Goal: Task Accomplishment & Management: Use online tool/utility

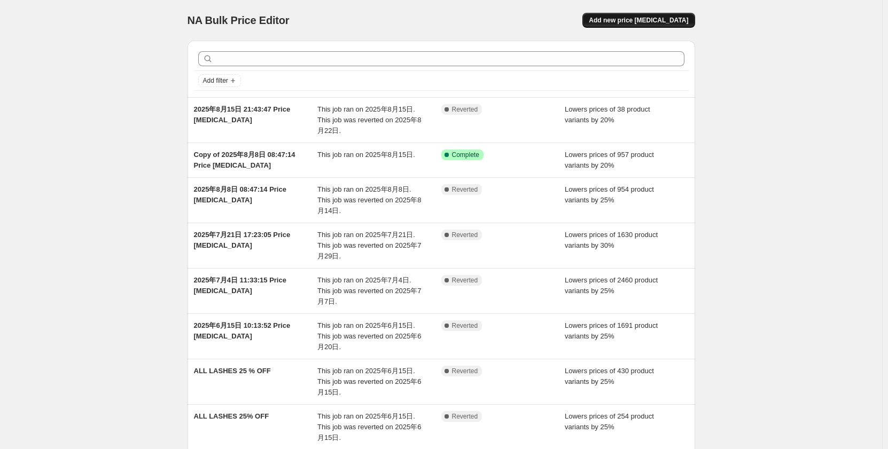
click at [668, 22] on span "Add new price [MEDICAL_DATA]" at bounding box center [637, 20] width 99 height 9
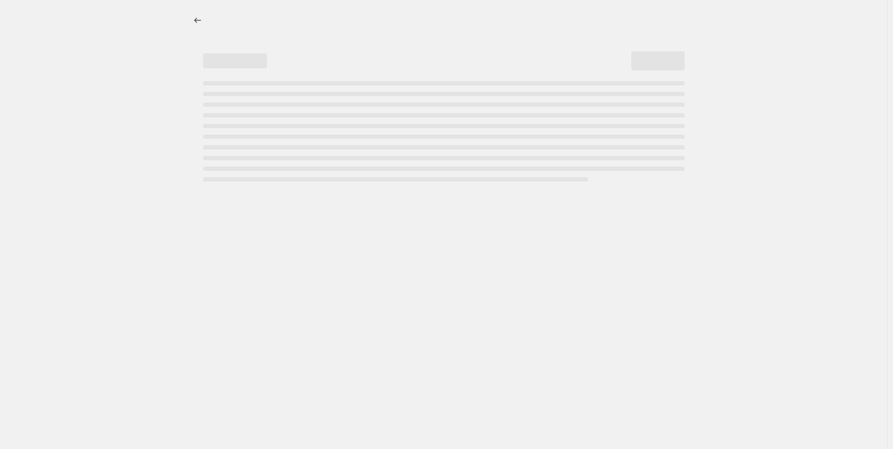
select select "percentage"
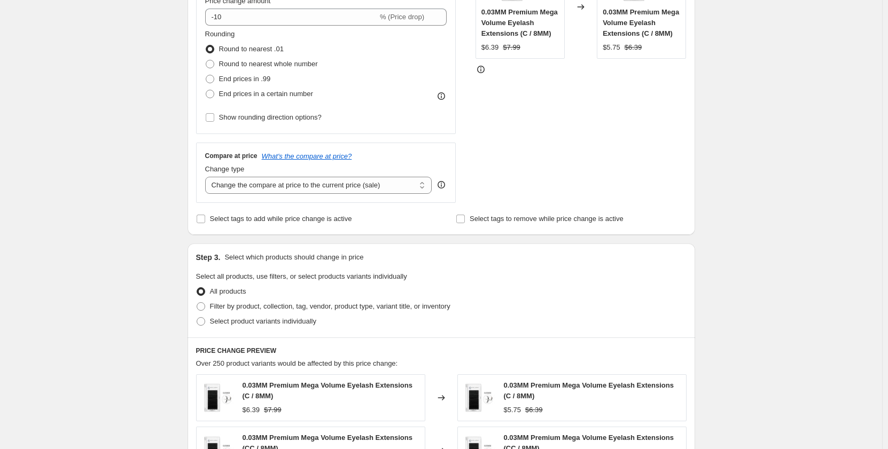
scroll to position [160, 0]
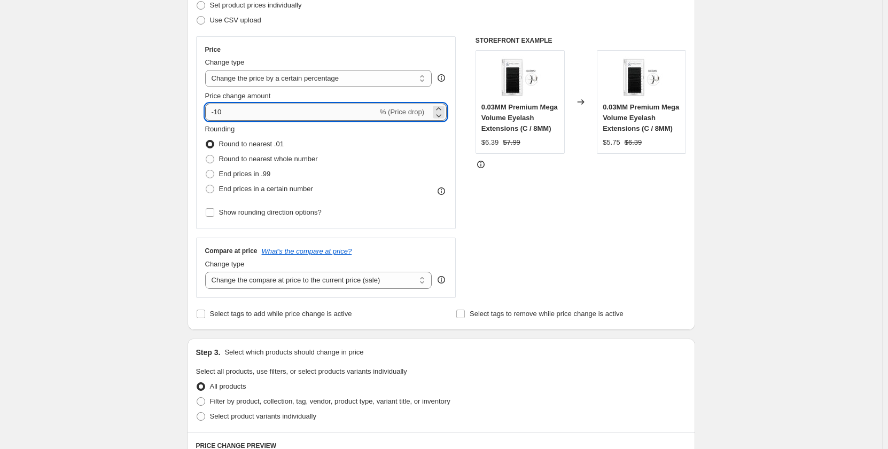
click at [268, 114] on input "-10" at bounding box center [291, 112] width 172 height 17
type input "-1"
type input "-20"
click at [112, 285] on div "Create new price [MEDICAL_DATA]. This page is ready Create new price [MEDICAL_D…" at bounding box center [441, 382] width 882 height 1085
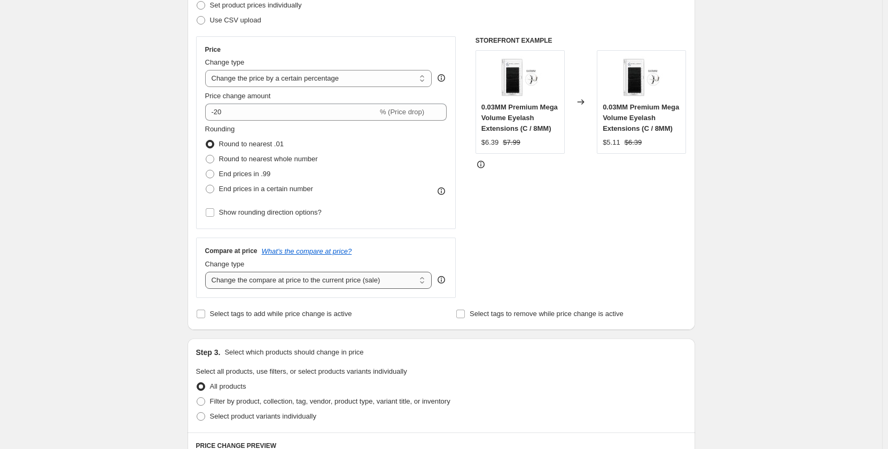
click at [260, 281] on select "Change the compare at price to the current price (sale) Change the compare at p…" at bounding box center [318, 280] width 227 height 17
select select "no_change"
click at [207, 272] on select "Change the compare at price to the current price (sale) Change the compare at p…" at bounding box center [318, 280] width 227 height 17
click at [115, 273] on div "Create new price [MEDICAL_DATA]. This page is ready Create new price [MEDICAL_D…" at bounding box center [441, 382] width 882 height 1085
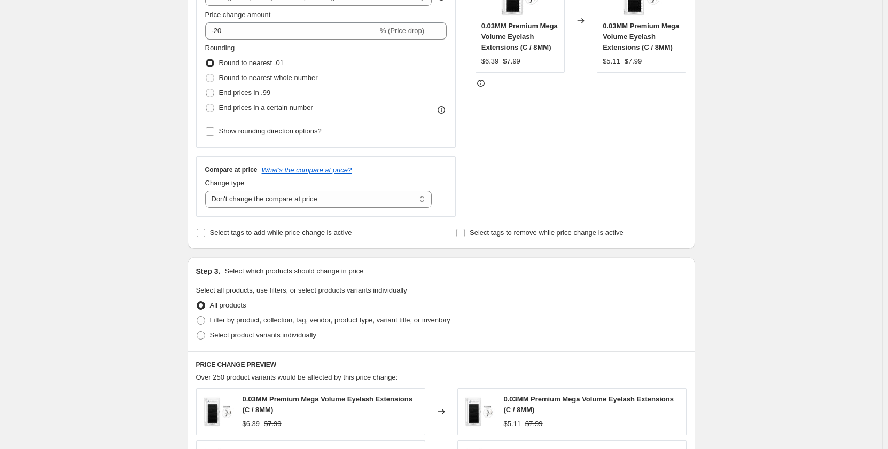
scroll to position [427, 0]
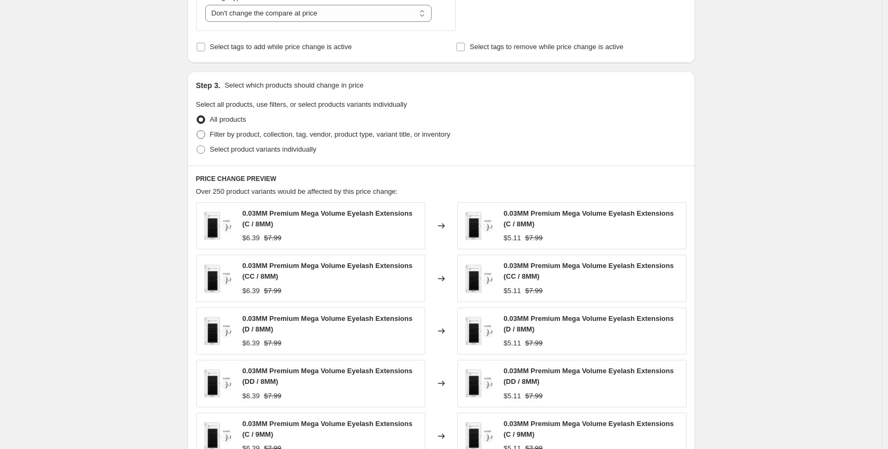
click at [200, 136] on span at bounding box center [201, 134] width 9 height 9
click at [197, 131] on input "Filter by product, collection, tag, vendor, product type, variant title, or inv…" at bounding box center [197, 130] width 1 height 1
radio input "true"
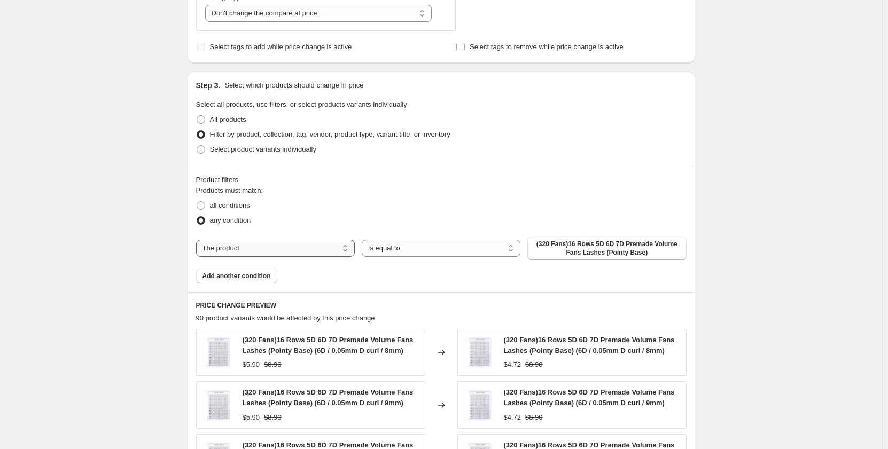
click at [282, 250] on select "The product The product's collection The product's tag The product's vendor The…" at bounding box center [275, 248] width 159 height 17
select select "collection"
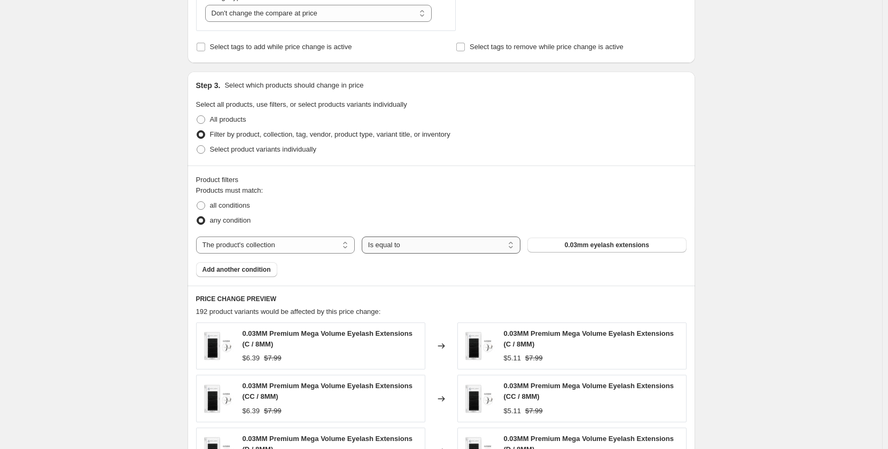
click at [447, 245] on select "Is equal to Is not equal to" at bounding box center [441, 245] width 159 height 17
click at [364, 237] on select "Is equal to Is not equal to" at bounding box center [441, 245] width 159 height 17
click at [600, 237] on div "The product The product's collection The product's tag The product's vendor The…" at bounding box center [441, 245] width 490 height 17
click at [606, 244] on span "0.03mm eyelash extensions" at bounding box center [606, 245] width 84 height 9
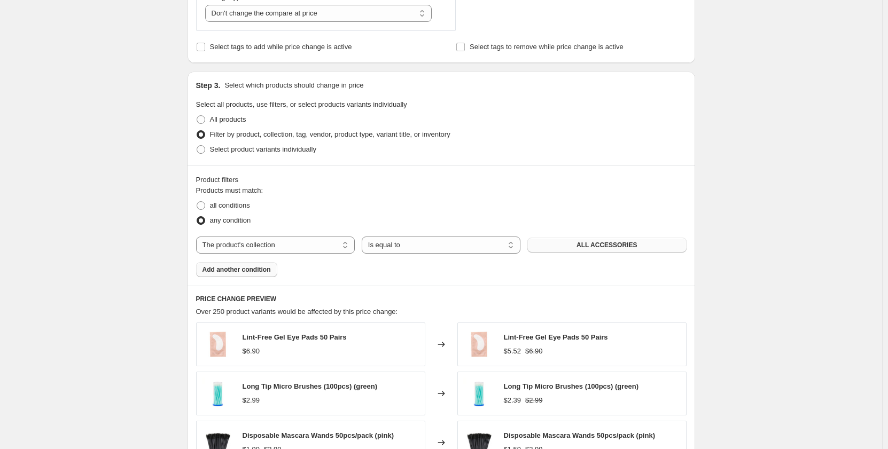
click at [253, 269] on span "Add another condition" at bounding box center [236, 269] width 68 height 9
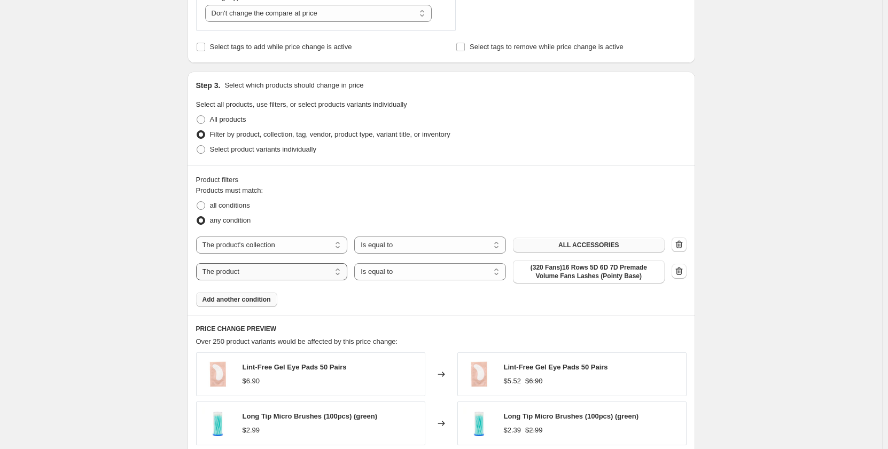
click at [264, 277] on select "The product The product's collection The product's tag The product's vendor The…" at bounding box center [272, 271] width 152 height 17
select select "collection"
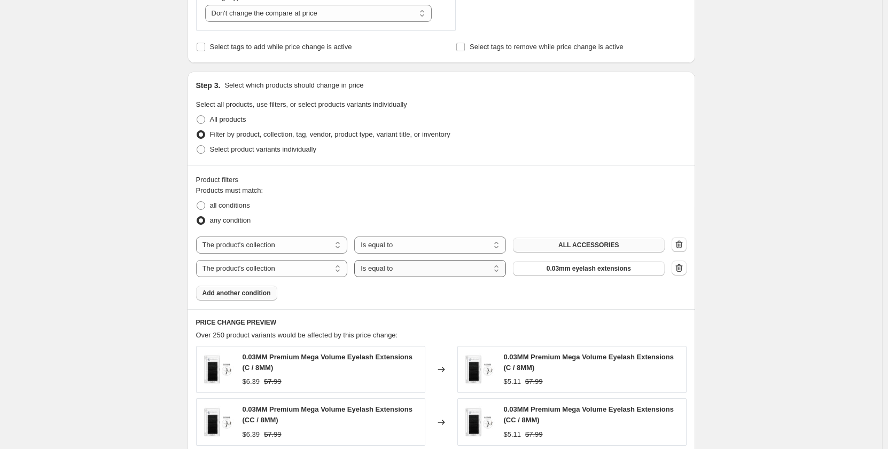
click at [463, 271] on select "Is equal to Is not equal to" at bounding box center [430, 268] width 152 height 17
select select "not_equal"
click at [609, 269] on span "0.03mm eyelash extensions" at bounding box center [588, 268] width 84 height 9
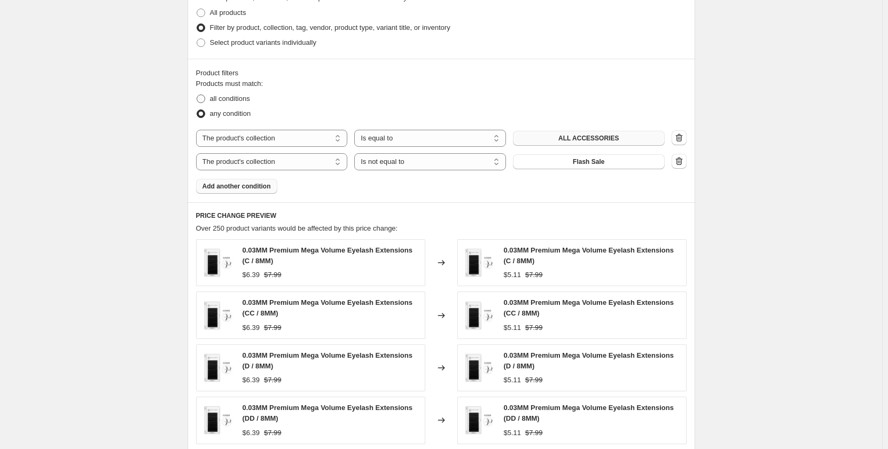
click at [202, 100] on span at bounding box center [201, 99] width 9 height 9
click at [197, 95] on input "all conditions" at bounding box center [197, 95] width 1 height 1
radio input "true"
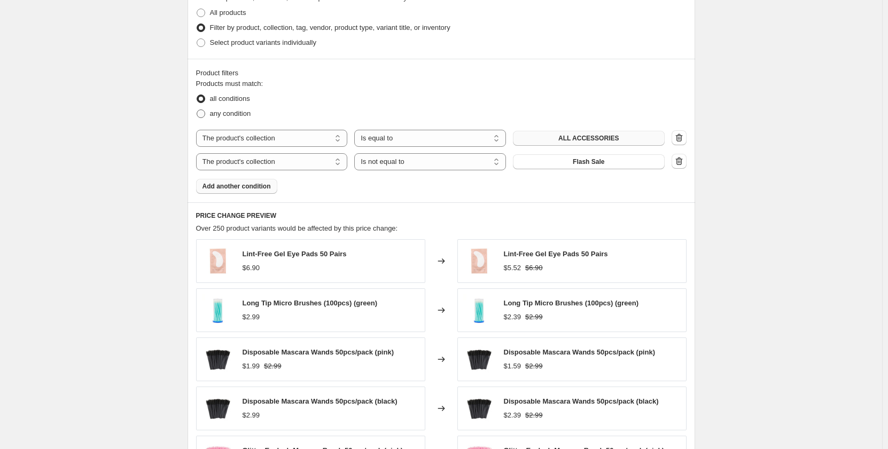
click at [205, 117] on span at bounding box center [201, 113] width 9 height 9
click at [197, 110] on input "any condition" at bounding box center [197, 109] width 1 height 1
radio input "true"
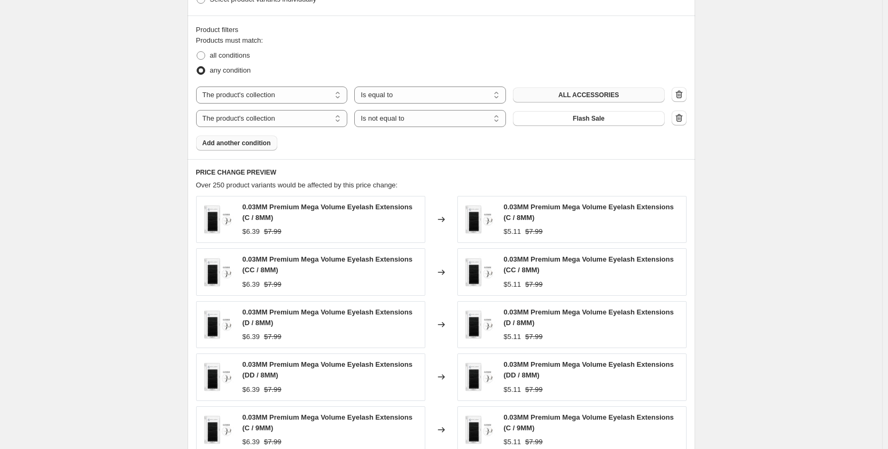
scroll to position [780, 0]
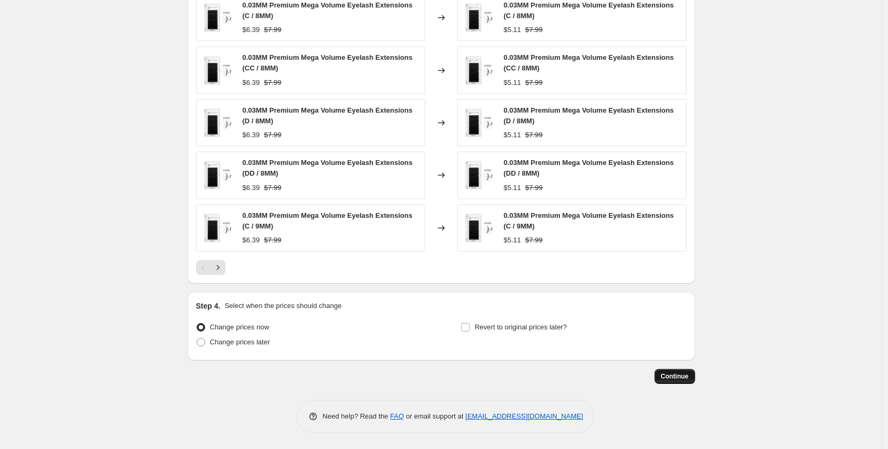
click at [681, 376] on span "Continue" at bounding box center [675, 376] width 28 height 9
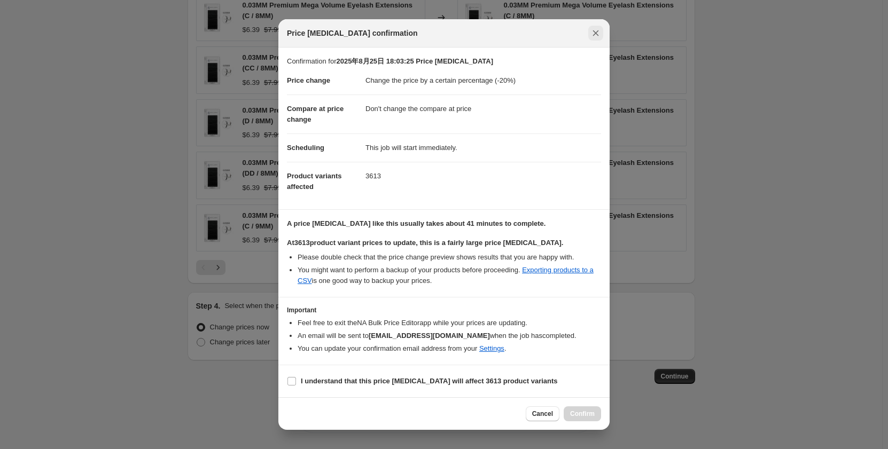
click at [596, 34] on icon "Close" at bounding box center [595, 33] width 11 height 11
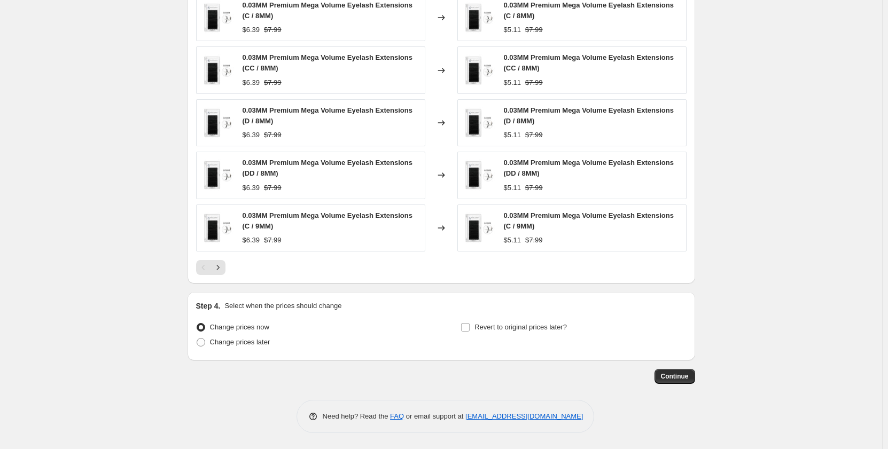
scroll to position [459, 0]
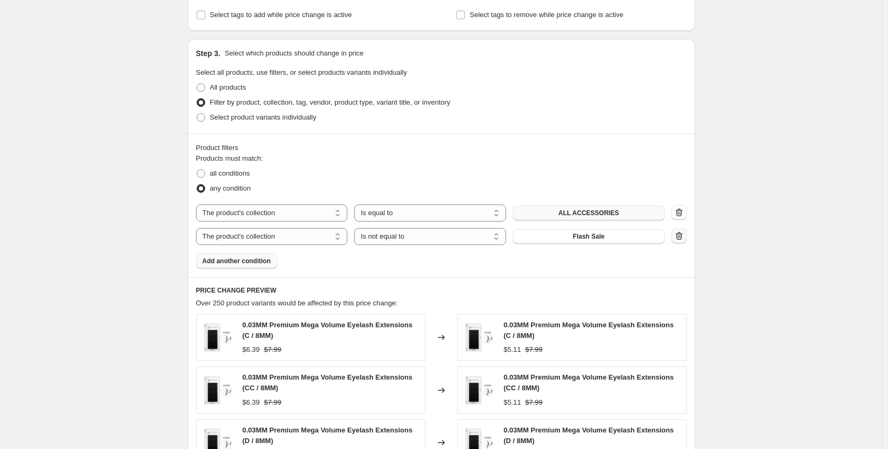
click at [682, 237] on icon "button" at bounding box center [678, 236] width 11 height 11
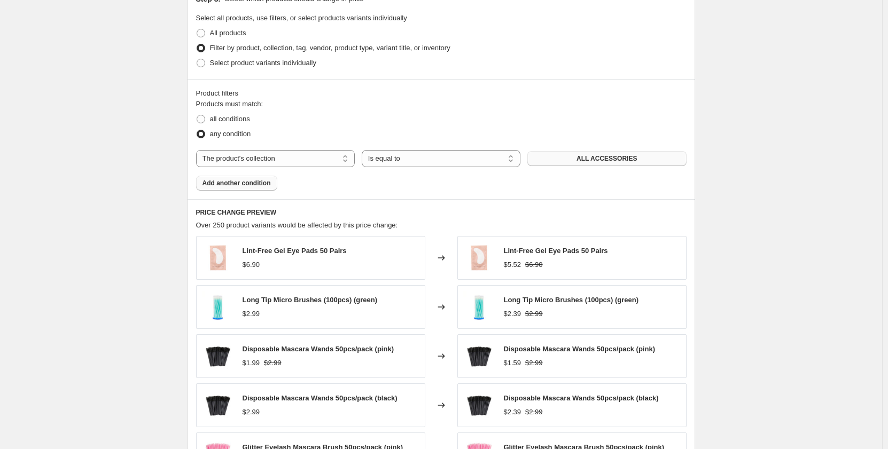
scroll to position [513, 0]
click at [202, 121] on span at bounding box center [201, 120] width 9 height 9
click at [197, 116] on input "all conditions" at bounding box center [197, 116] width 1 height 1
radio input "true"
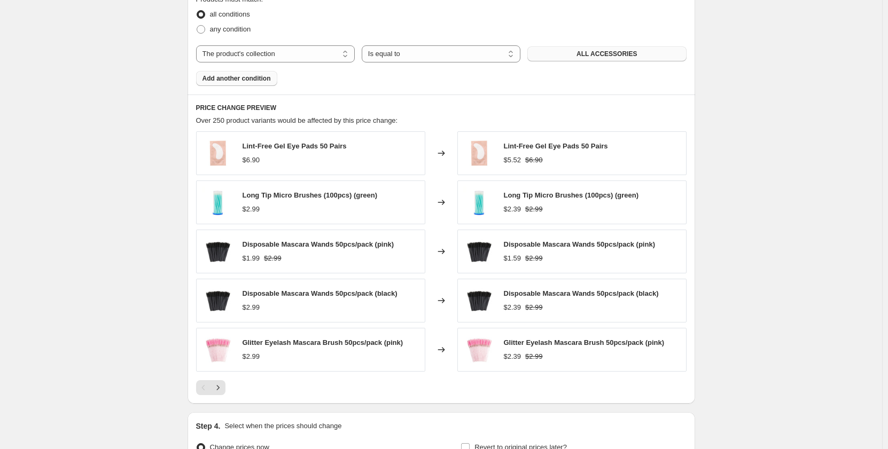
scroll to position [566, 0]
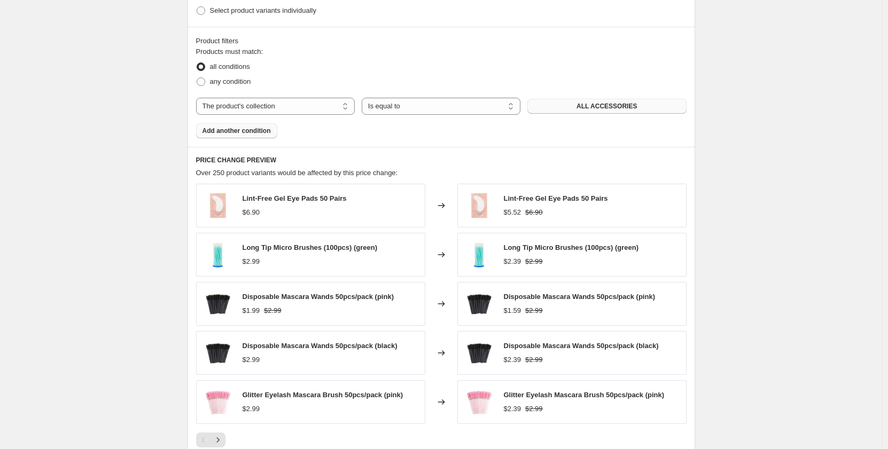
click at [238, 136] on button "Add another condition" at bounding box center [236, 130] width 81 height 15
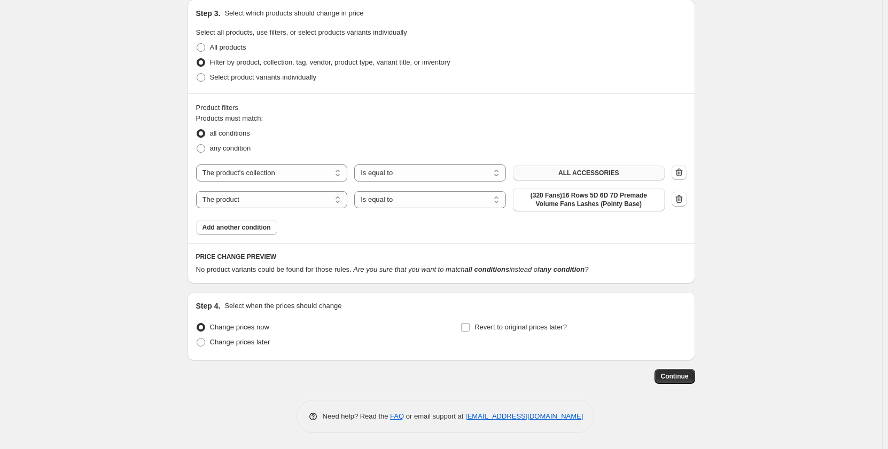
scroll to position [500, 0]
click at [295, 202] on select "The product The product's collection The product's tag The product's vendor The…" at bounding box center [272, 199] width 152 height 17
select select "collection"
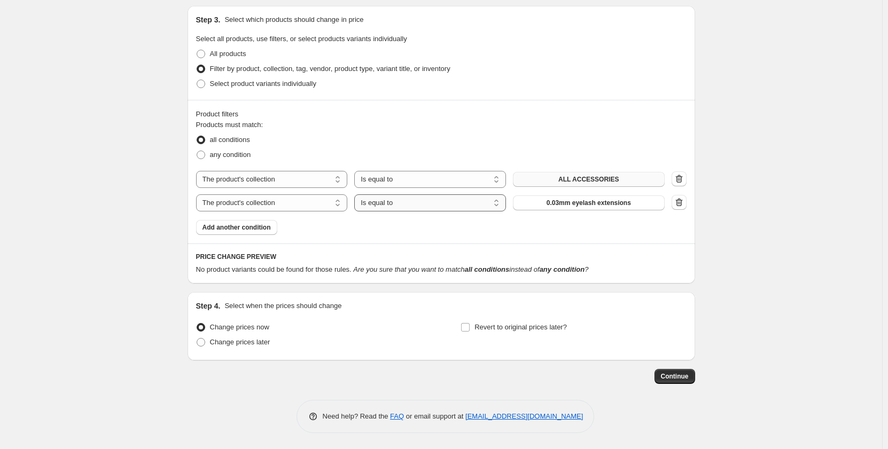
scroll to position [493, 0]
click at [418, 197] on select "Is equal to Is not equal to" at bounding box center [430, 202] width 152 height 17
select select "not_equal"
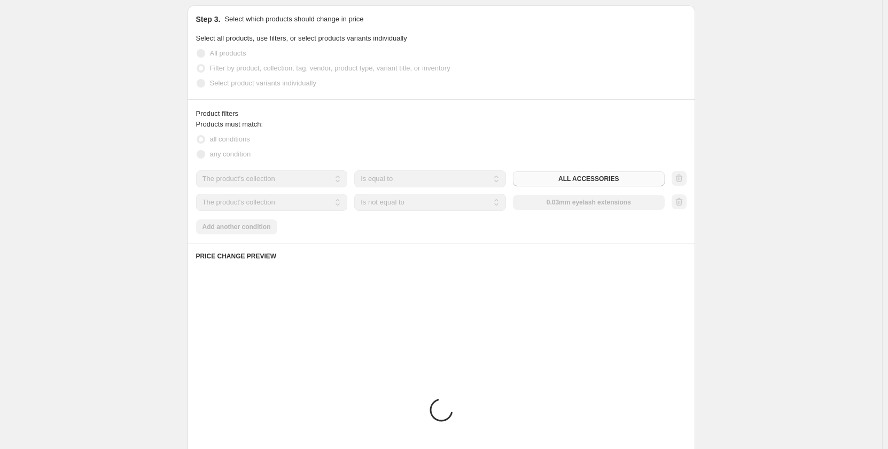
click at [582, 204] on div "The product The product's collection The product's tag The product's vendor The…" at bounding box center [430, 202] width 468 height 17
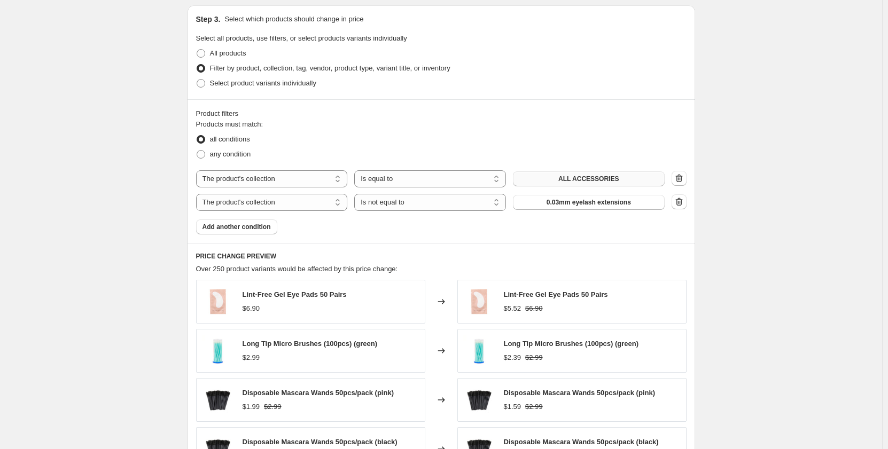
click at [582, 204] on span "0.03mm eyelash extensions" at bounding box center [588, 202] width 84 height 9
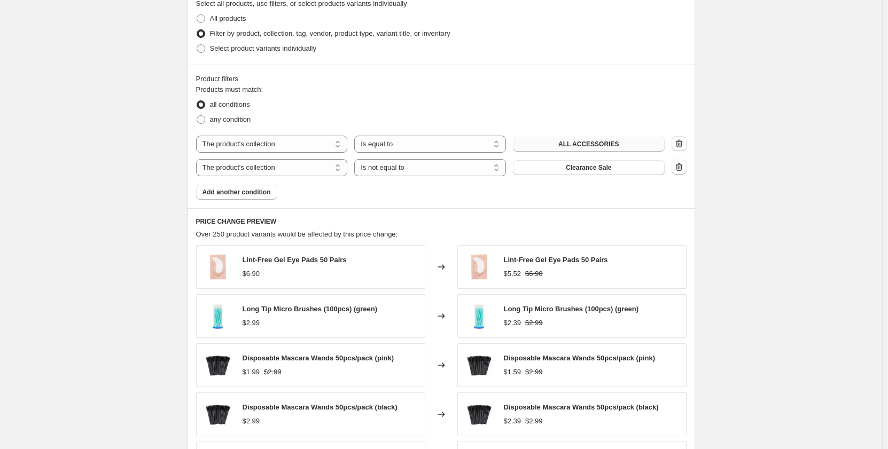
scroll to position [547, 0]
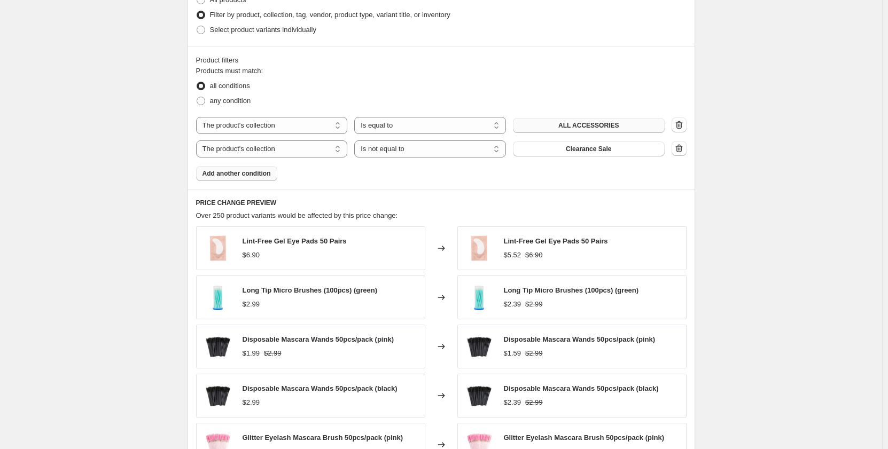
click at [264, 172] on span "Add another condition" at bounding box center [236, 173] width 68 height 9
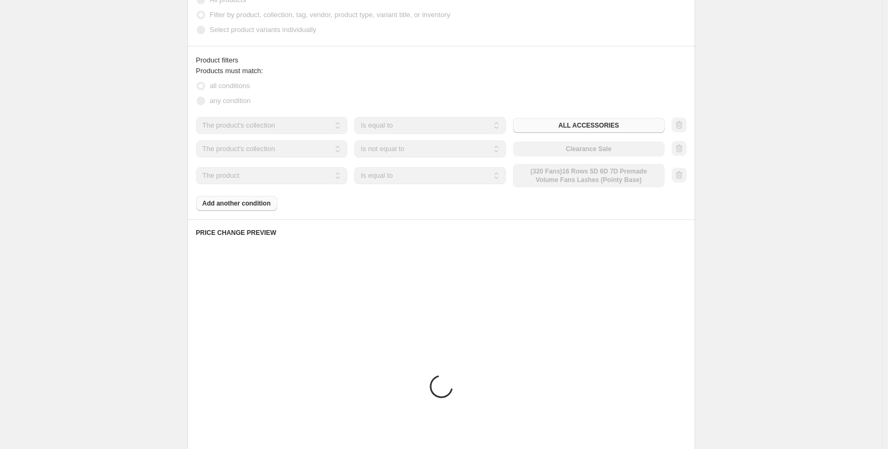
scroll to position [523, 0]
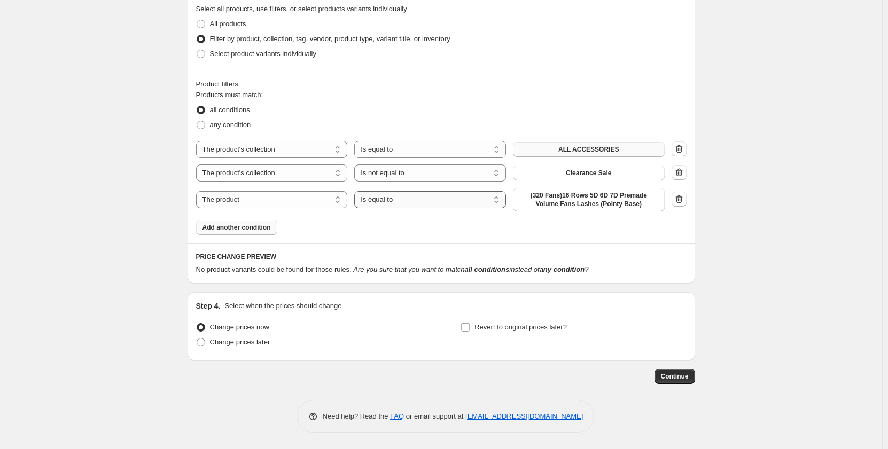
click at [438, 197] on select "Is equal to Is not equal to" at bounding box center [430, 199] width 152 height 17
select select "not_equal"
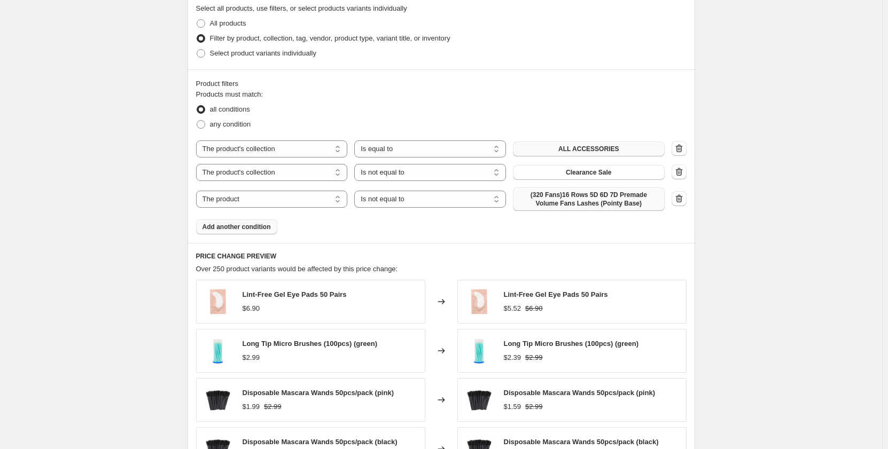
click at [608, 199] on span "(320 Fans)16 Rows 5D 6D 7D Premade Volume Fans Lashes (Pointy Base)" at bounding box center [588, 199] width 139 height 17
click at [280, 199] on select "The product The product's collection The product's tag The product's vendor The…" at bounding box center [272, 199] width 152 height 17
select select "collection"
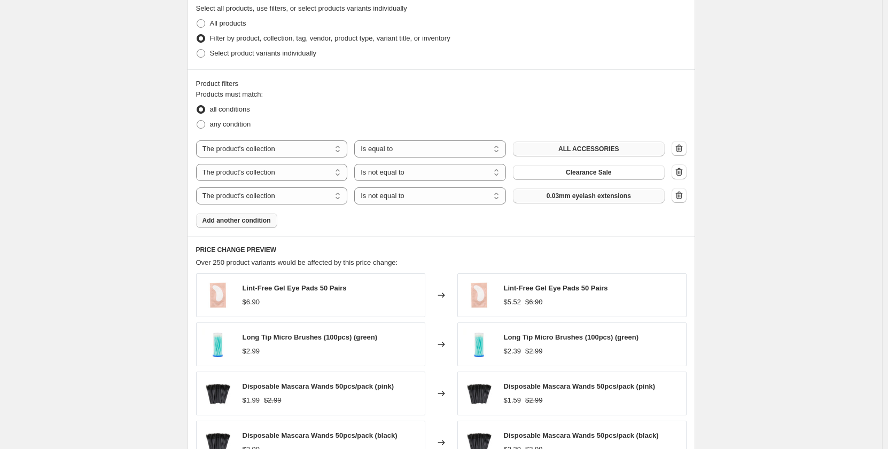
click at [592, 196] on span "0.03mm eyelash extensions" at bounding box center [588, 196] width 84 height 9
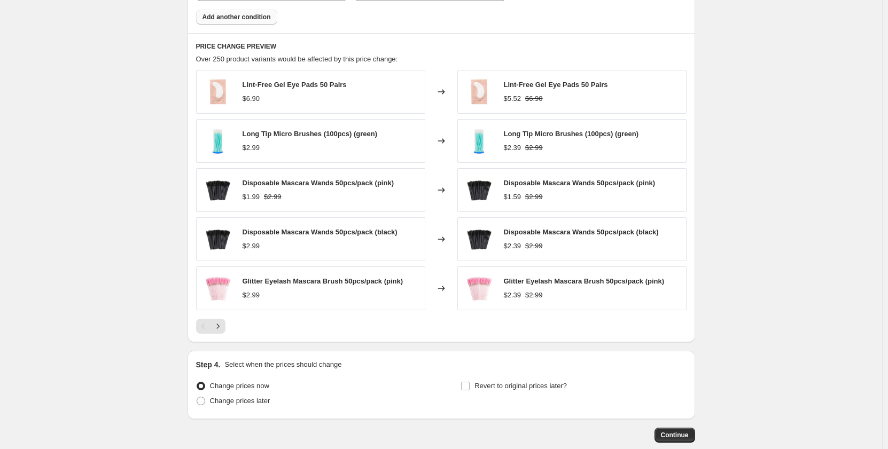
scroll to position [737, 0]
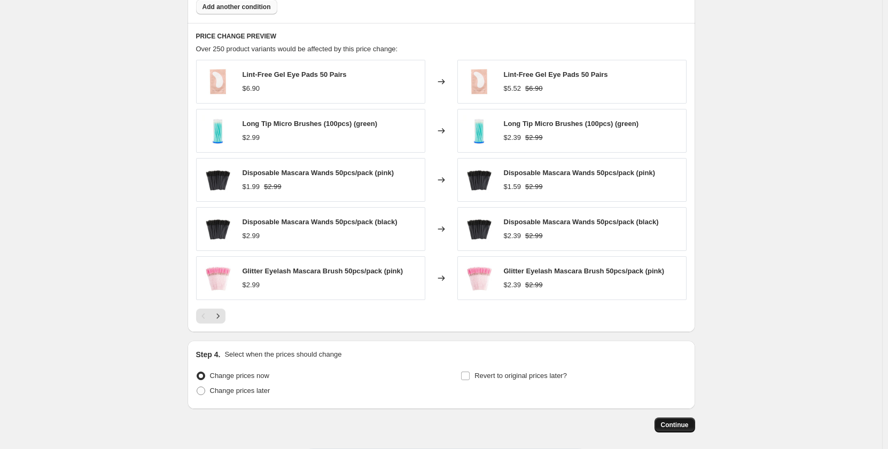
click at [688, 423] on span "Continue" at bounding box center [675, 425] width 28 height 9
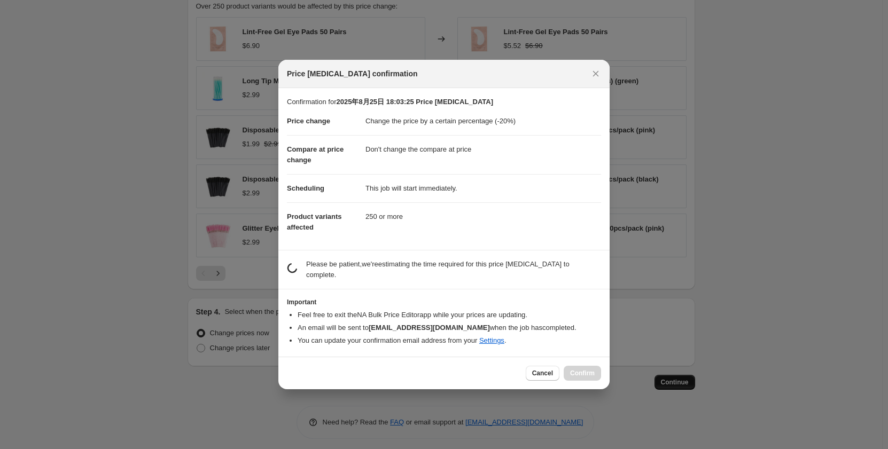
scroll to position [0, 0]
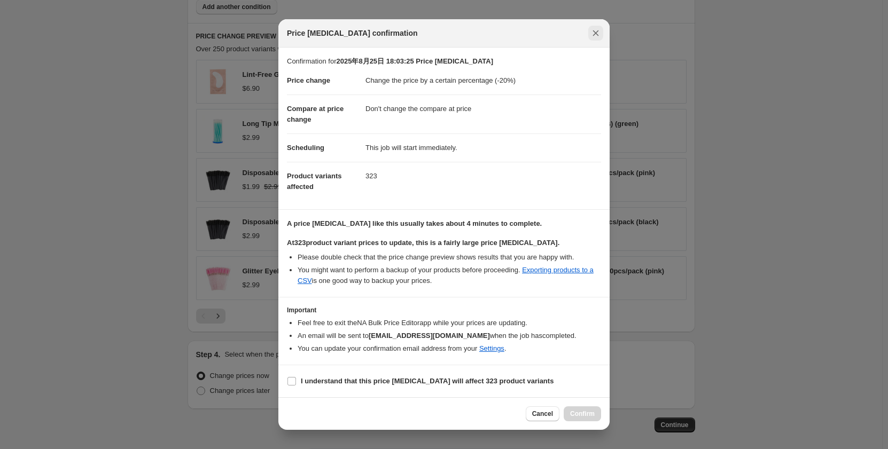
click at [595, 34] on icon "Close" at bounding box center [596, 33] width 6 height 6
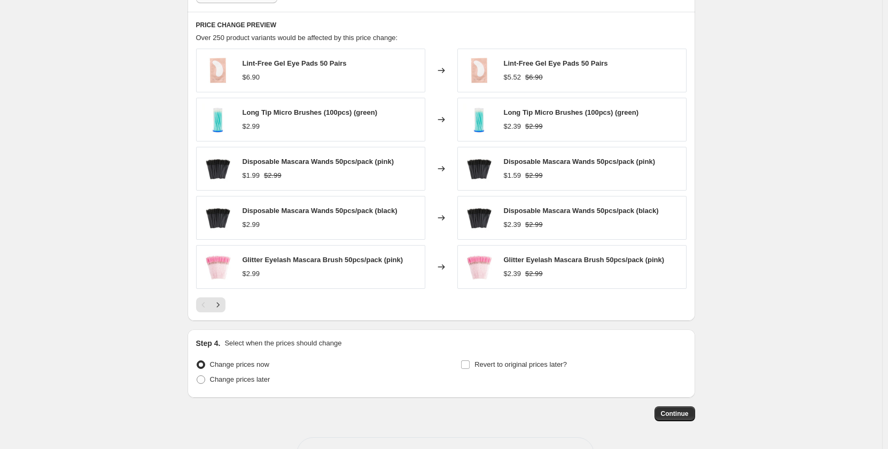
scroll to position [786, 0]
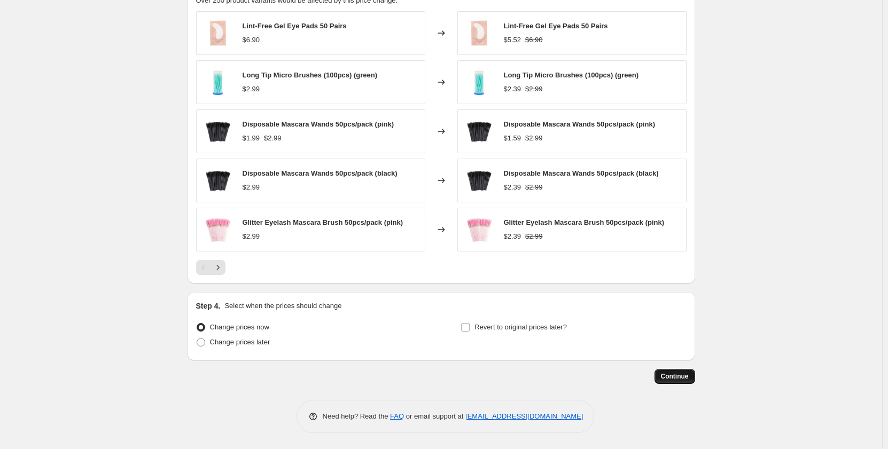
click at [680, 379] on span "Continue" at bounding box center [675, 376] width 28 height 9
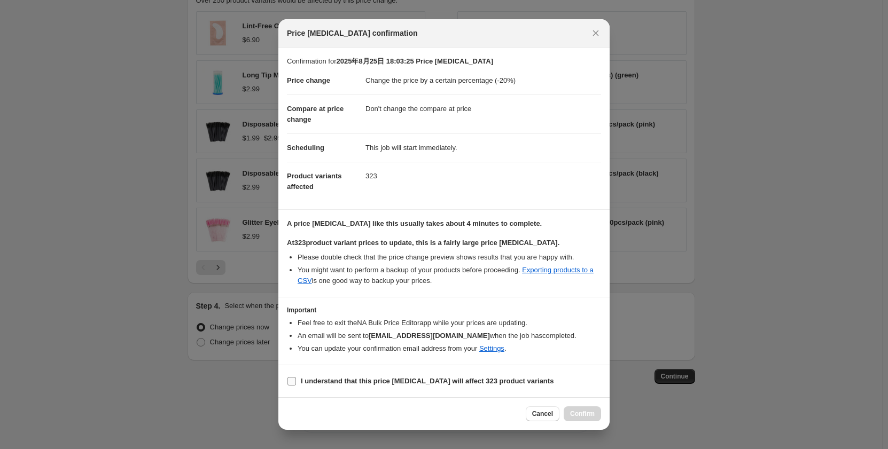
click at [295, 380] on input "I understand that this price [MEDICAL_DATA] will affect 323 product variants" at bounding box center [291, 381] width 9 height 9
checkbox input "true"
click at [583, 412] on span "Confirm" at bounding box center [582, 414] width 25 height 9
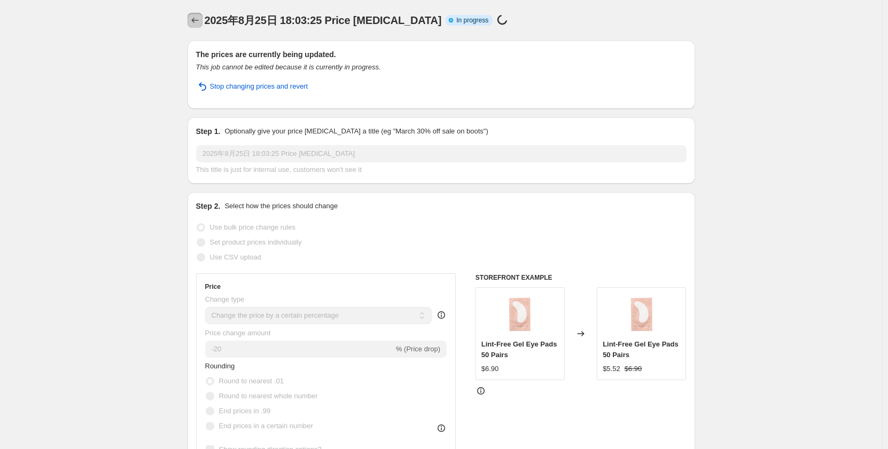
click at [196, 19] on icon "Price change jobs" at bounding box center [195, 20] width 11 height 11
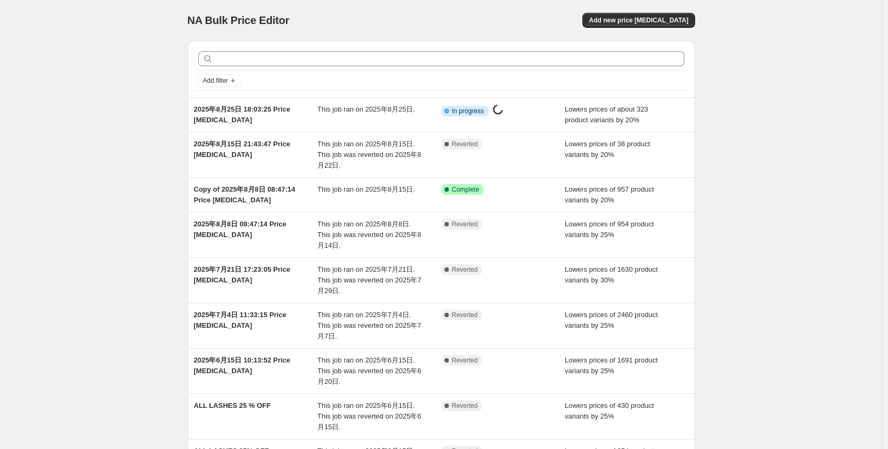
click at [794, 183] on div "NA Bulk Price Editor. This page is ready NA Bulk Price Editor Add new price [ME…" at bounding box center [441, 317] width 882 height 635
click at [669, 18] on span "Add new price [MEDICAL_DATA]" at bounding box center [637, 20] width 99 height 9
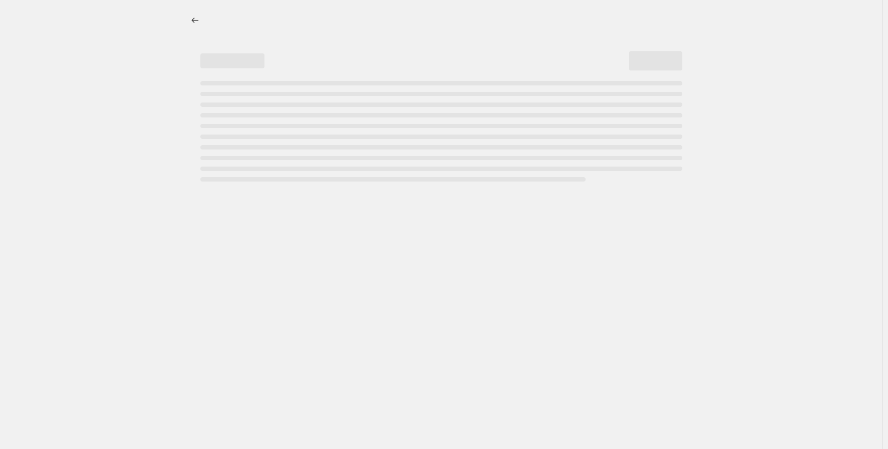
select select "percentage"
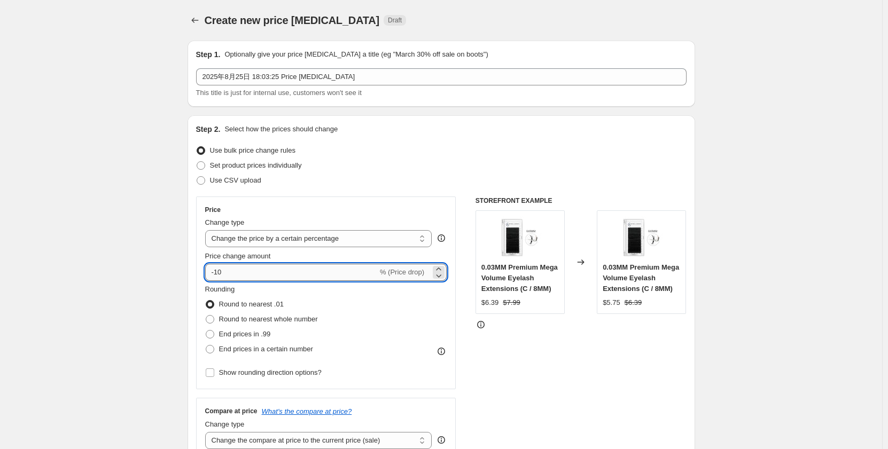
click at [255, 266] on input "-10" at bounding box center [291, 272] width 172 height 17
type input "-1"
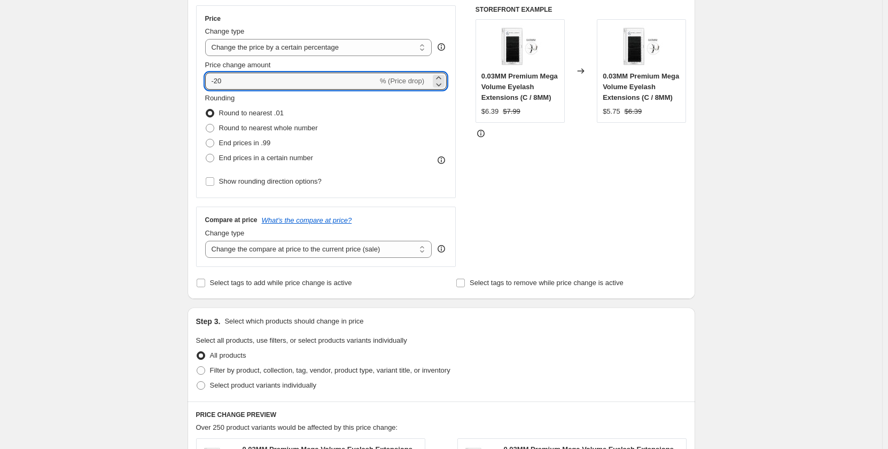
scroll to position [214, 0]
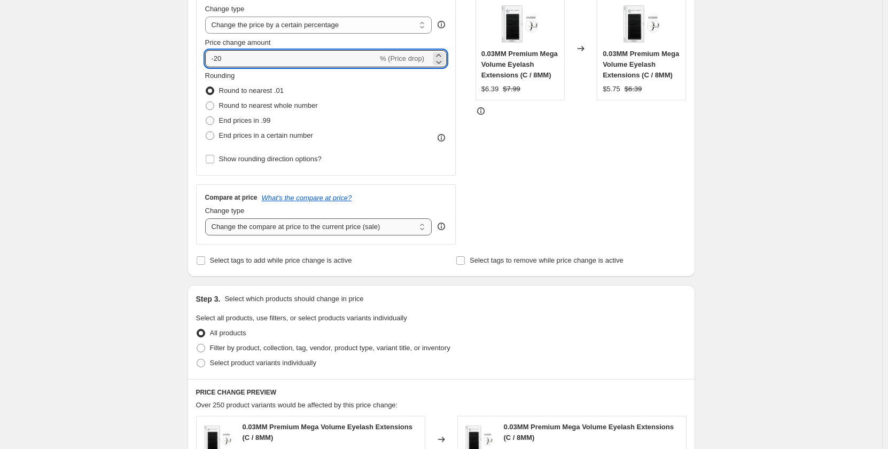
type input "-20"
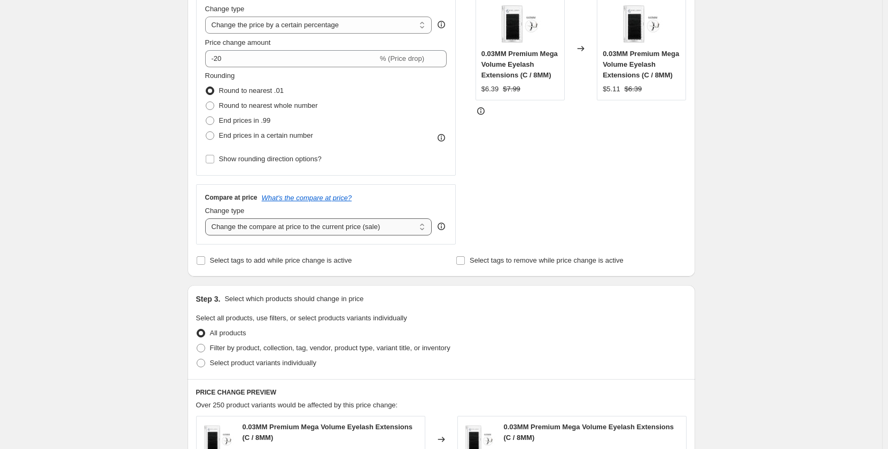
click at [267, 231] on select "Change the compare at price to the current price (sale) Change the compare at p…" at bounding box center [318, 226] width 227 height 17
select select "no_change"
click at [207, 218] on select "Change the compare at price to the current price (sale) Change the compare at p…" at bounding box center [318, 226] width 227 height 17
click at [144, 228] on div "Create new price [MEDICAL_DATA]. This page is ready Create new price [MEDICAL_D…" at bounding box center [441, 328] width 882 height 1085
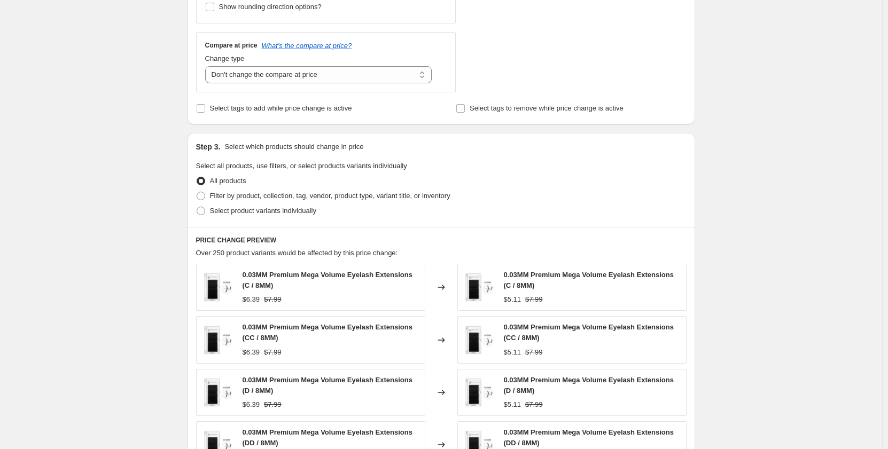
scroll to position [427, 0]
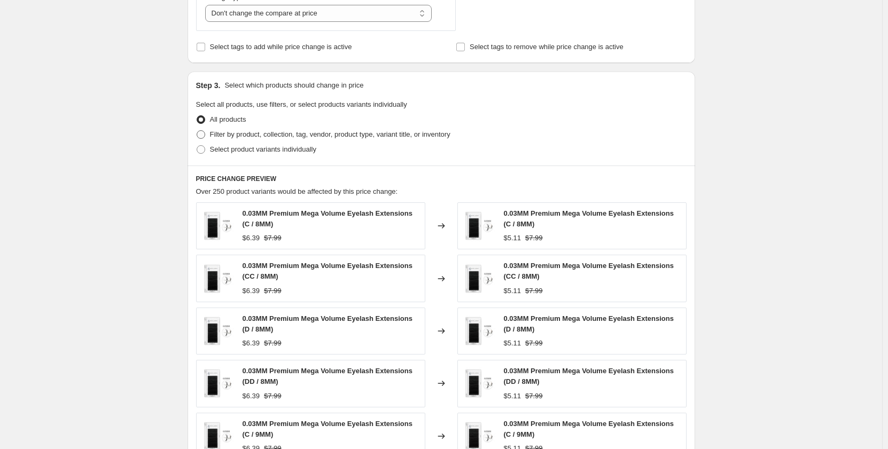
click at [201, 137] on span at bounding box center [201, 134] width 9 height 9
click at [197, 131] on input "Filter by product, collection, tag, vendor, product type, variant title, or inv…" at bounding box center [197, 130] width 1 height 1
radio input "true"
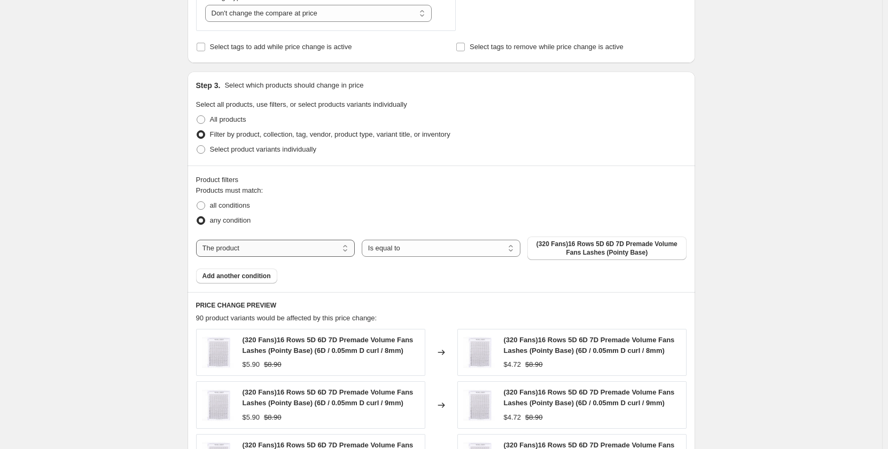
click at [290, 245] on select "The product The product's collection The product's tag The product's vendor The…" at bounding box center [275, 248] width 159 height 17
click at [204, 206] on span at bounding box center [201, 205] width 9 height 9
click at [197, 202] on input "all conditions" at bounding box center [197, 201] width 1 height 1
radio input "true"
click at [326, 252] on select "The product The product's collection The product's tag The product's vendor The…" at bounding box center [275, 248] width 159 height 17
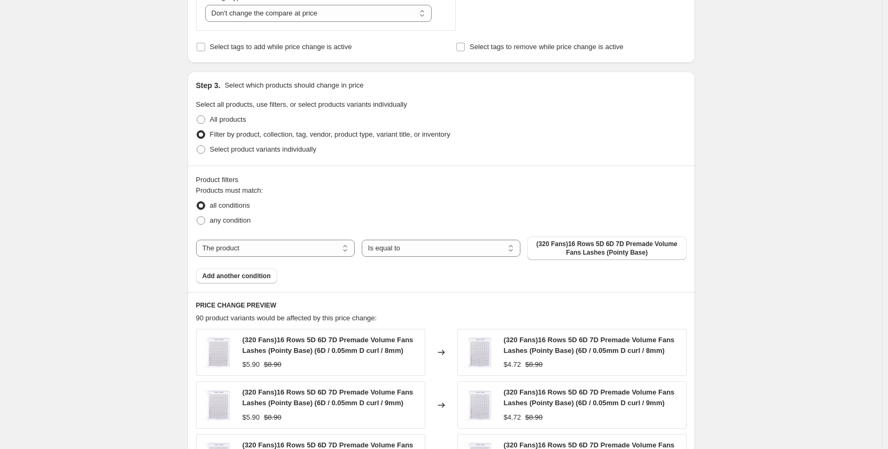
select select "collection"
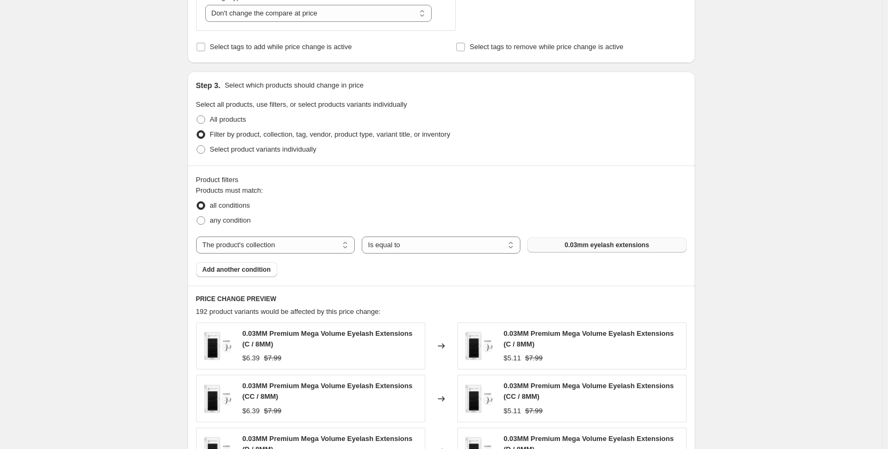
click at [586, 242] on span "0.03mm eyelash extensions" at bounding box center [606, 245] width 84 height 9
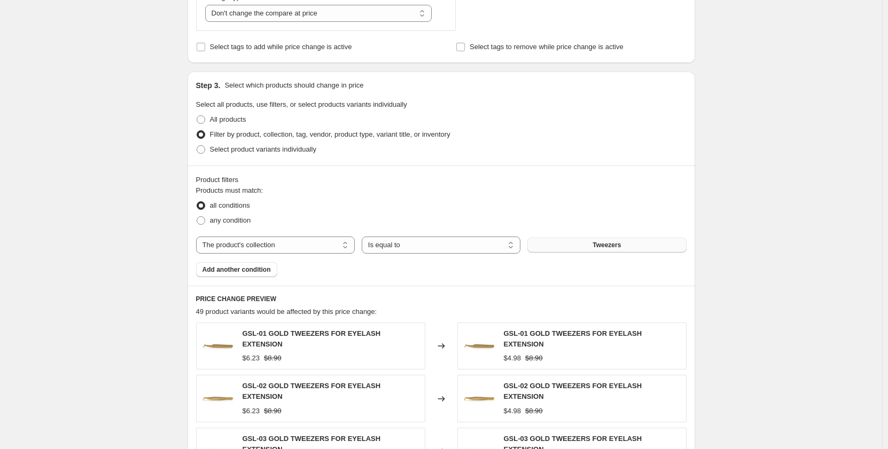
click at [258, 268] on span "Add another condition" at bounding box center [236, 269] width 68 height 9
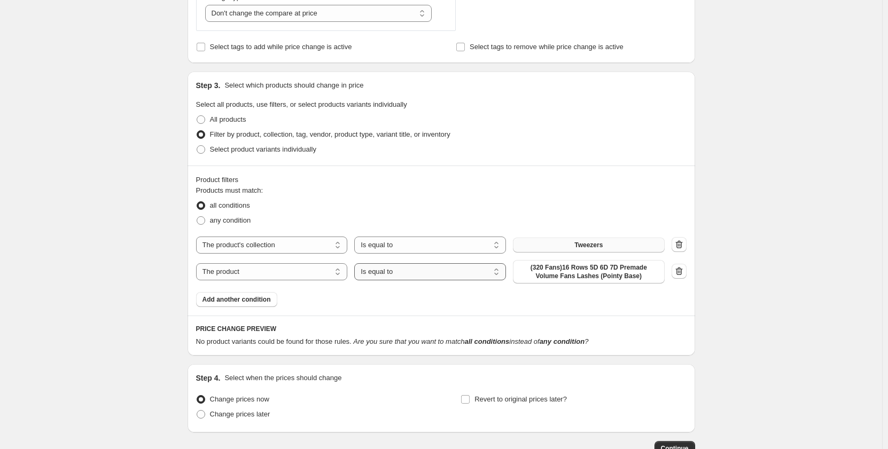
click at [421, 270] on select "Is equal to Is not equal to" at bounding box center [430, 271] width 152 height 17
drag, startPoint x: 309, startPoint y: 274, endPoint x: 311, endPoint y: 279, distance: 5.6
click at [309, 274] on select "The product The product's collection The product's tag The product's vendor The…" at bounding box center [272, 271] width 152 height 17
select select "collection"
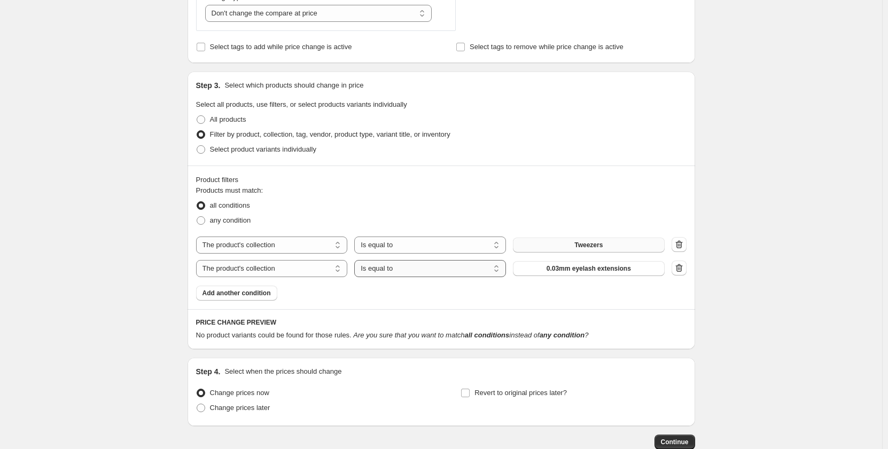
click at [458, 269] on select "Is equal to Is not equal to" at bounding box center [430, 268] width 152 height 17
select select "not_equal"
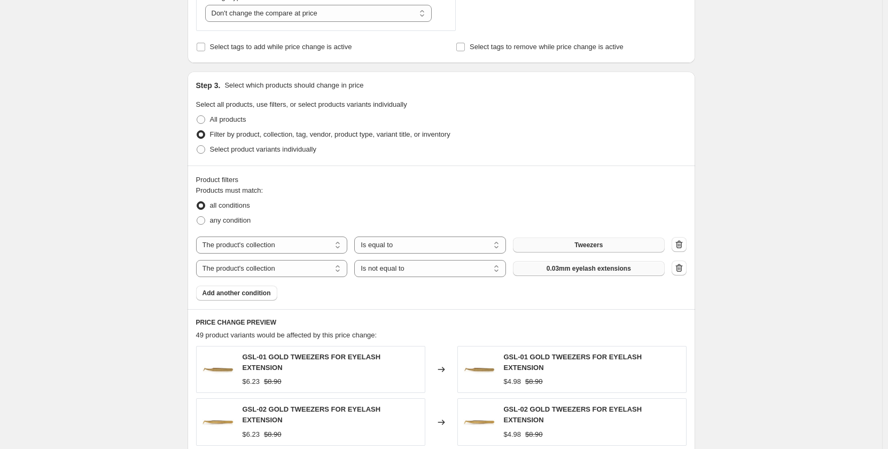
click at [588, 267] on span "0.03mm eyelash extensions" at bounding box center [588, 268] width 84 height 9
click at [265, 296] on span "Add another condition" at bounding box center [236, 293] width 68 height 9
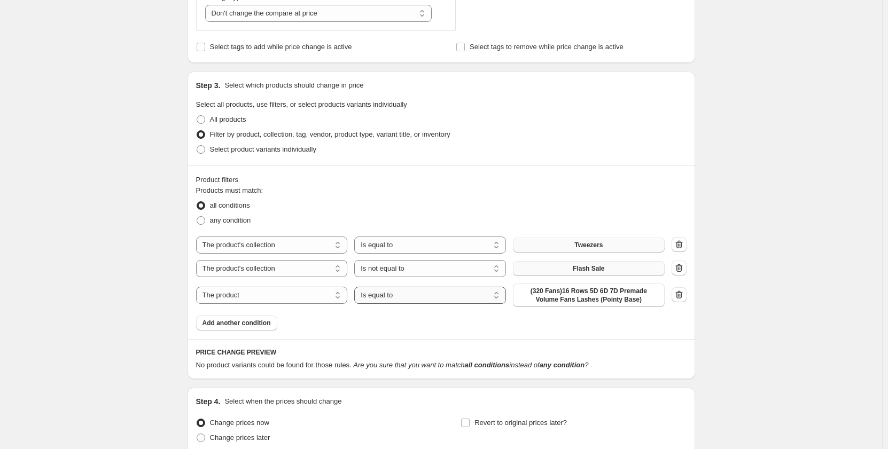
click at [413, 295] on select "Is equal to Is not equal to" at bounding box center [430, 295] width 152 height 17
select select "not_equal"
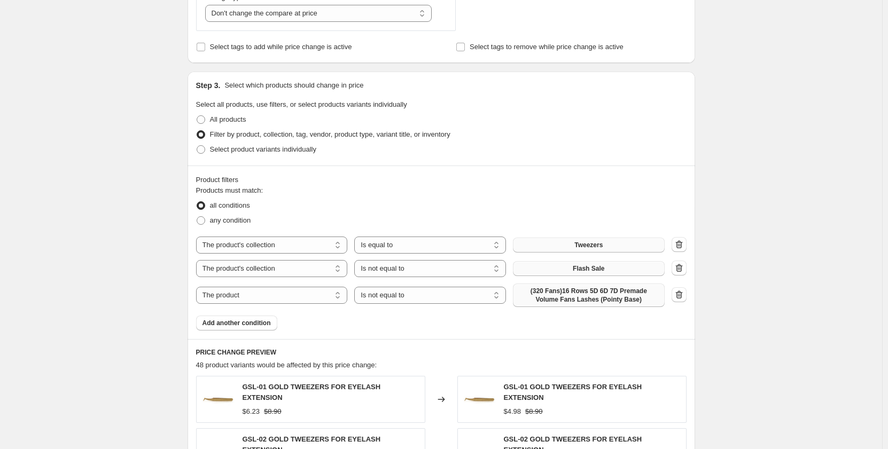
click at [613, 300] on span "(320 Fans)16 Rows 5D 6D 7D Premade Volume Fans Lashes (Pointy Base)" at bounding box center [588, 295] width 139 height 17
click at [255, 297] on select "The product The product's collection The product's tag The product's vendor The…" at bounding box center [272, 295] width 152 height 17
select select "collection"
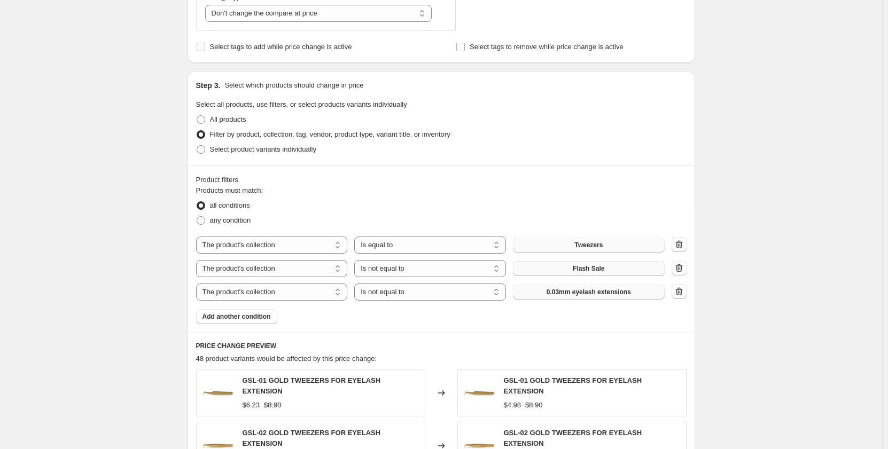
click at [631, 291] on button "0.03mm eyelash extensions" at bounding box center [589, 292] width 152 height 15
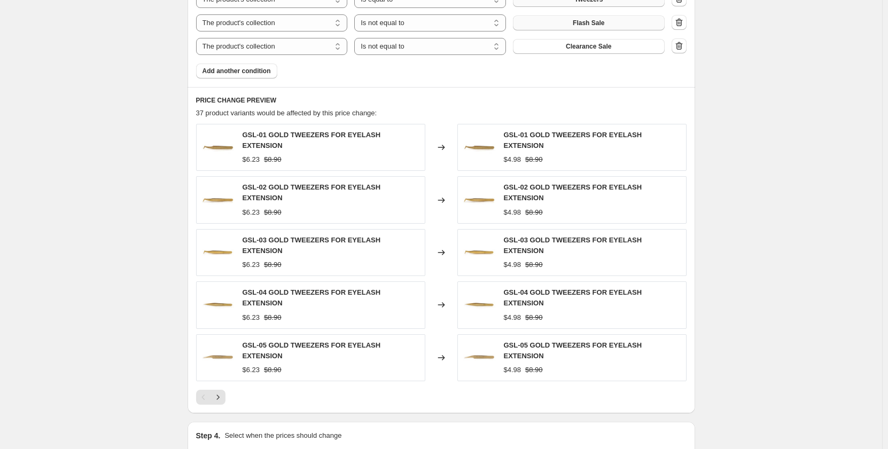
scroll to position [786, 0]
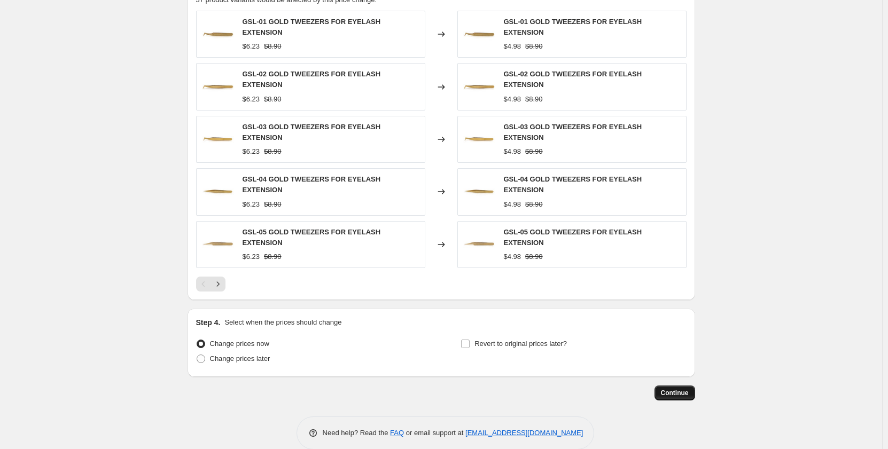
click at [685, 389] on span "Continue" at bounding box center [675, 393] width 28 height 9
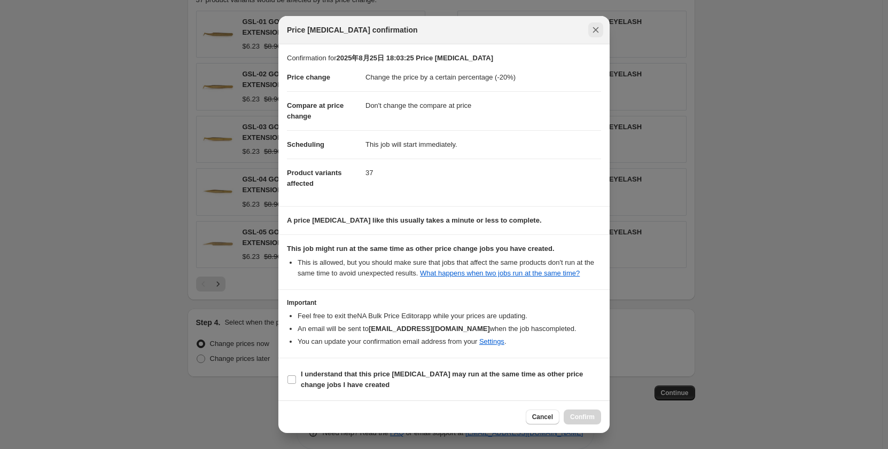
click at [595, 32] on icon "Close" at bounding box center [595, 30] width 11 height 11
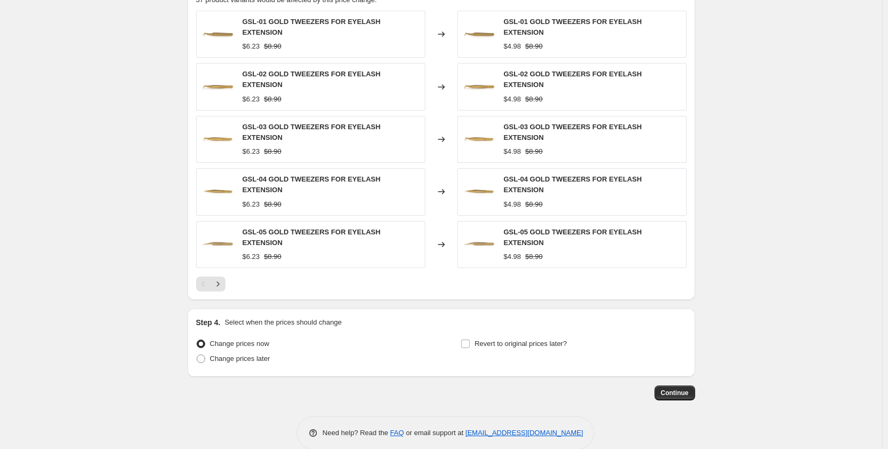
scroll to position [519, 0]
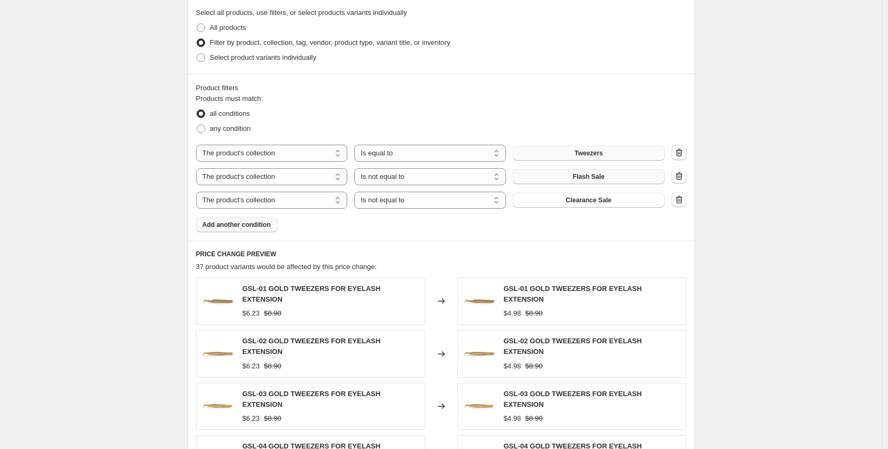
click at [245, 225] on span "Add another condition" at bounding box center [236, 225] width 68 height 9
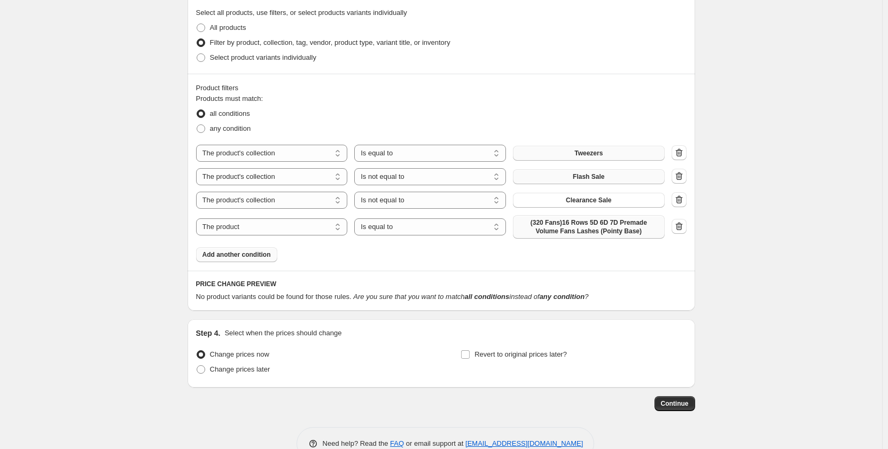
click at [592, 230] on span "(320 Fans)16 Rows 5D 6D 7D Premade Volume Fans Lashes (Pointy Base)" at bounding box center [588, 226] width 139 height 17
click at [281, 228] on select "The product The product's collection The product's tag The product's vendor The…" at bounding box center [272, 226] width 152 height 17
select select "collection"
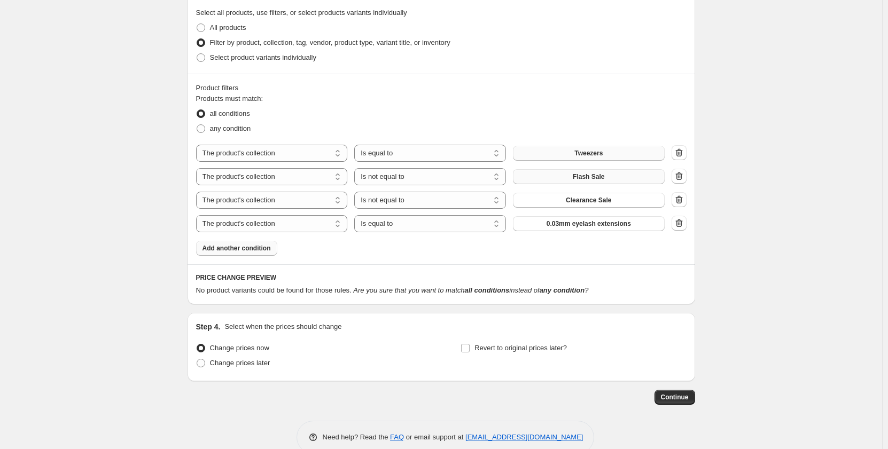
click at [622, 224] on span "0.03mm eyelash extensions" at bounding box center [588, 223] width 84 height 9
click at [681, 224] on icon "button" at bounding box center [678, 223] width 11 height 11
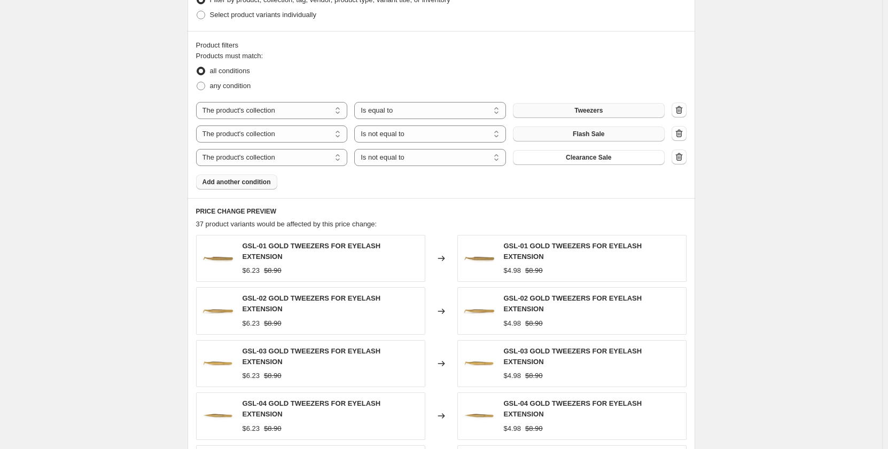
scroll to position [733, 0]
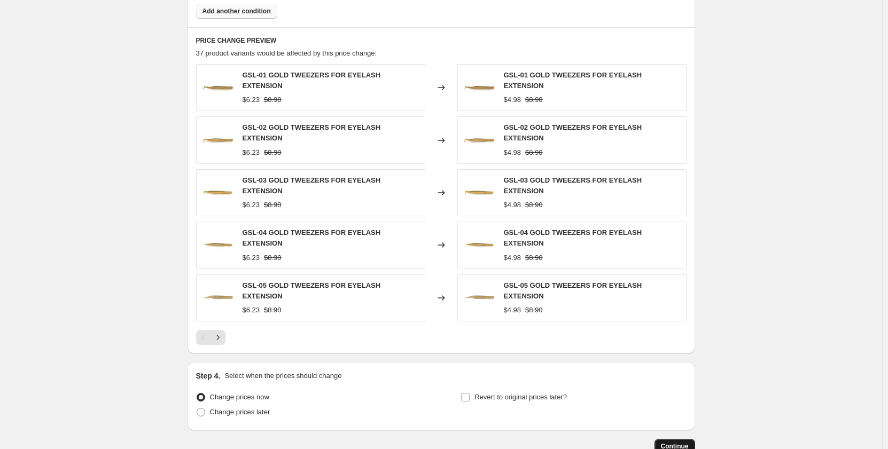
click at [682, 442] on span "Continue" at bounding box center [675, 446] width 28 height 9
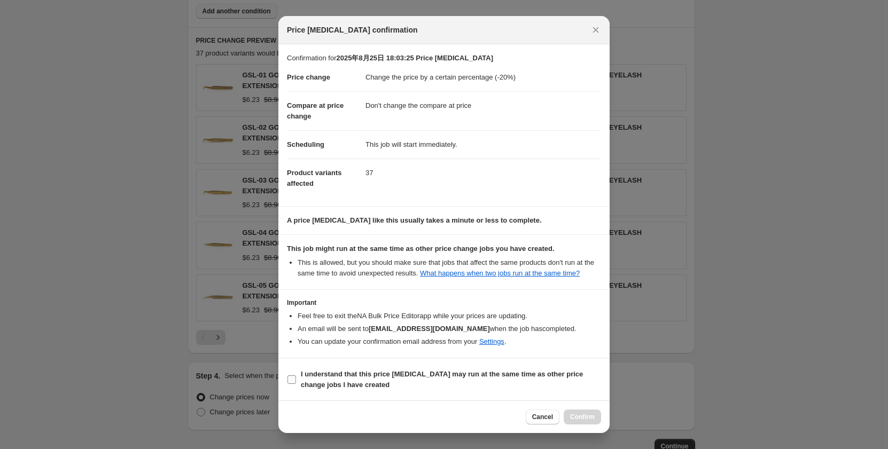
click at [295, 378] on input "I understand that this price [MEDICAL_DATA] may run at the same time as other p…" at bounding box center [291, 379] width 9 height 9
checkbox input "true"
click at [588, 417] on span "Confirm" at bounding box center [582, 417] width 25 height 9
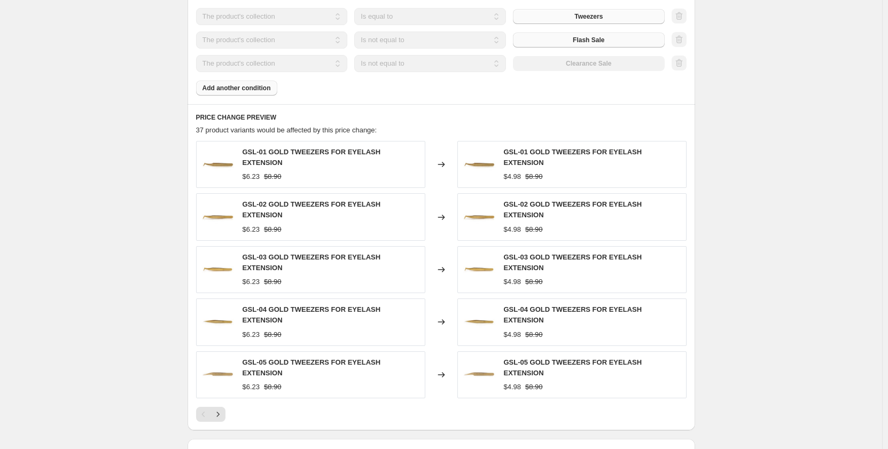
scroll to position [760, 0]
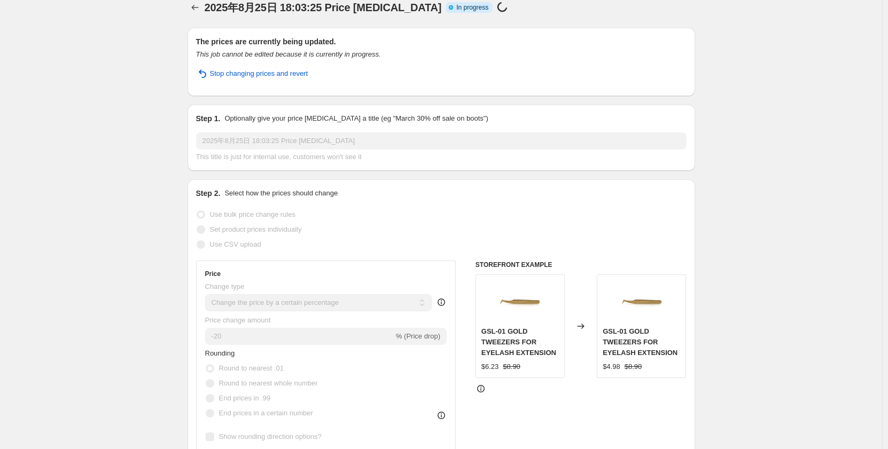
scroll to position [0, 0]
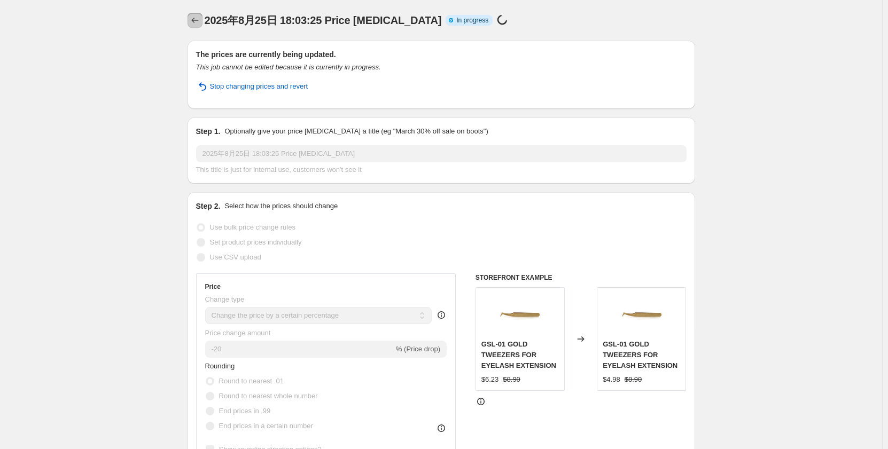
click at [198, 15] on icon "Price change jobs" at bounding box center [195, 20] width 11 height 11
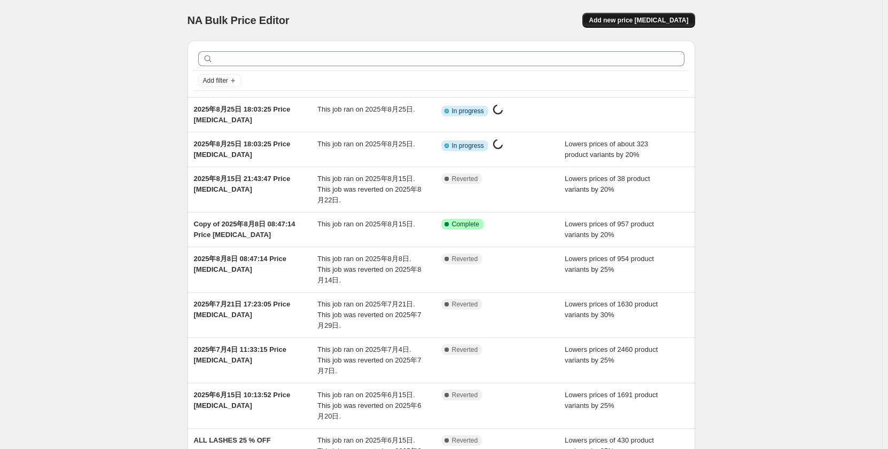
click at [656, 18] on span "Add new price [MEDICAL_DATA]" at bounding box center [637, 20] width 99 height 9
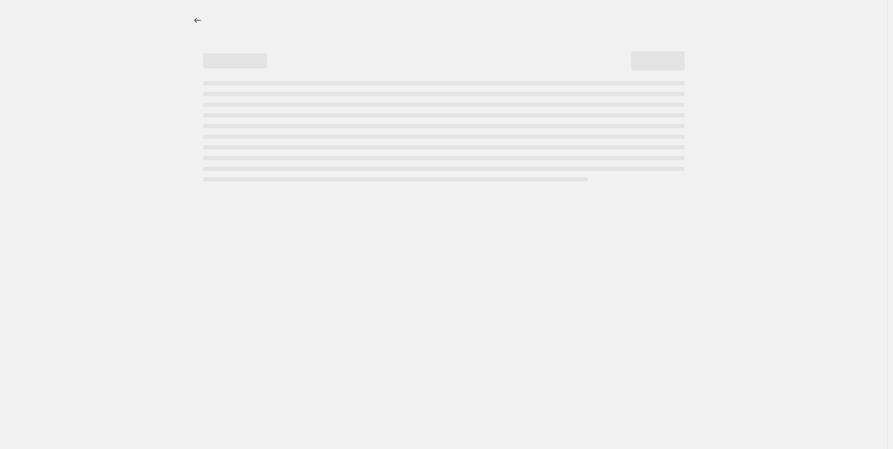
select select "percentage"
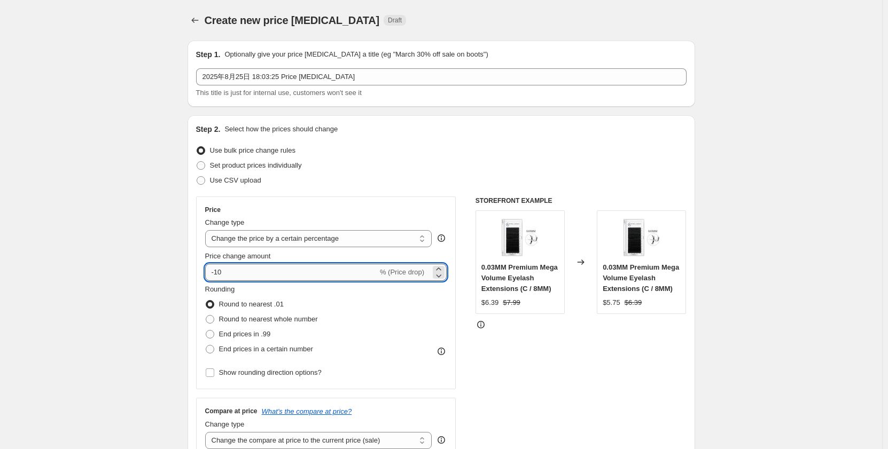
click at [290, 273] on input "-10" at bounding box center [291, 272] width 172 height 17
type input "-1"
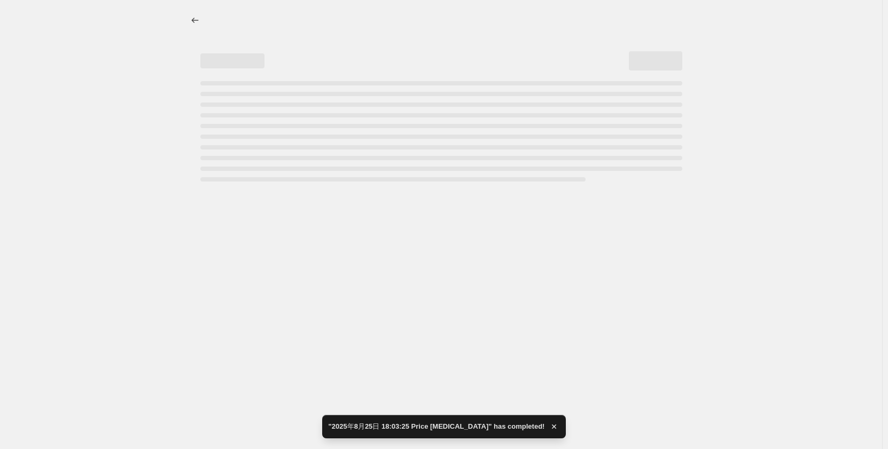
select select "percentage"
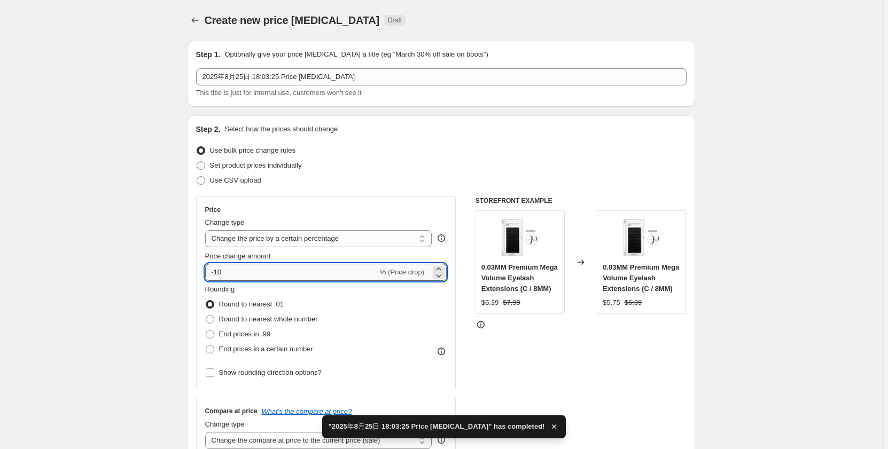
click at [257, 273] on input "-10" at bounding box center [291, 272] width 172 height 17
type input "-1"
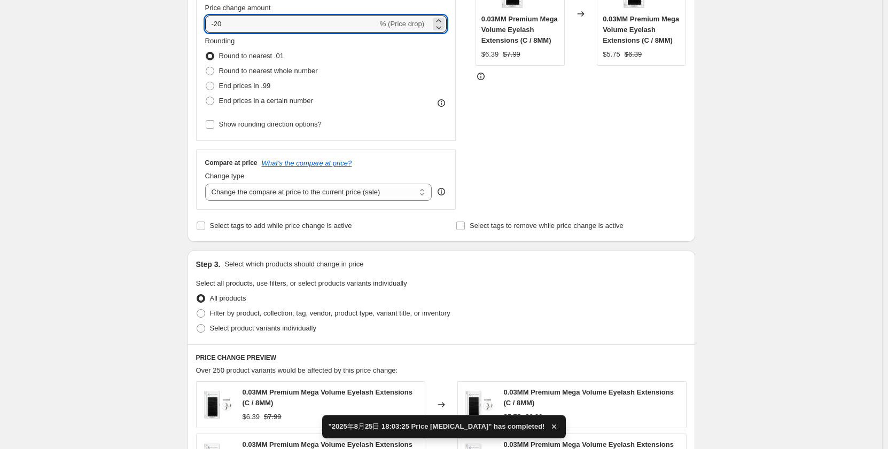
scroll to position [320, 0]
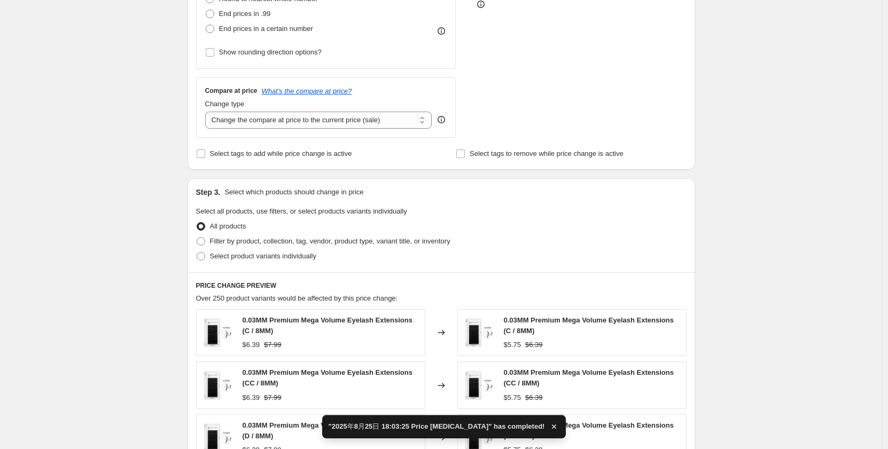
type input "-20"
click at [134, 216] on div "Create new price [MEDICAL_DATA]. This page is ready Create new price [MEDICAL_D…" at bounding box center [441, 222] width 882 height 1085
click at [326, 118] on select "Change the compare at price to the current price (sale) Change the compare at p…" at bounding box center [318, 120] width 227 height 17
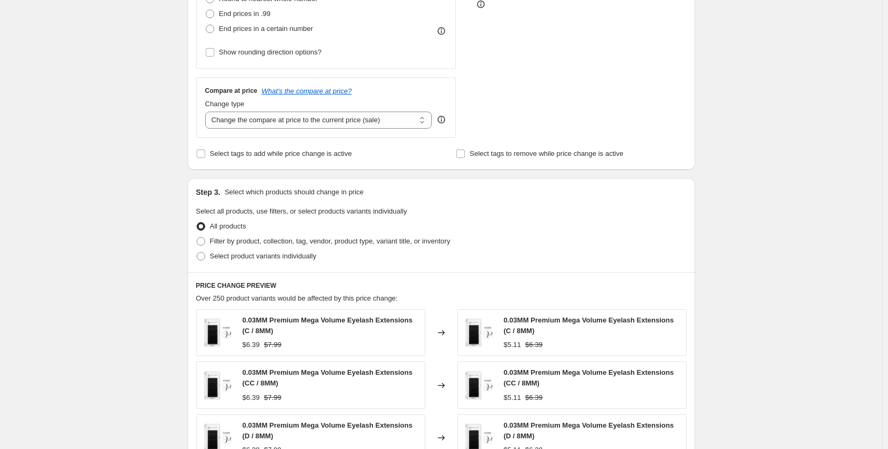
select select "no_change"
click at [207, 112] on select "Change the compare at price to the current price (sale) Change the compare at p…" at bounding box center [318, 120] width 227 height 17
click at [155, 183] on div "Create new price [MEDICAL_DATA]. This page is ready Create new price [MEDICAL_D…" at bounding box center [441, 222] width 882 height 1085
click at [203, 242] on span at bounding box center [201, 241] width 9 height 9
click at [197, 238] on input "Filter by product, collection, tag, vendor, product type, variant title, or inv…" at bounding box center [197, 237] width 1 height 1
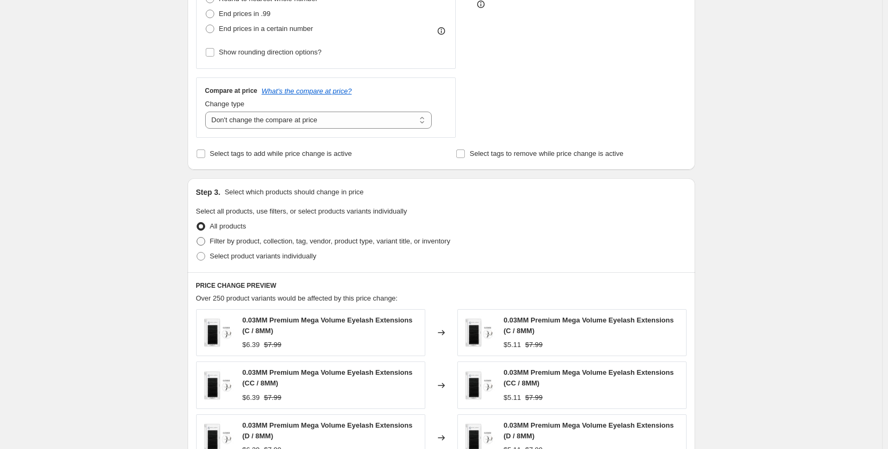
radio input "true"
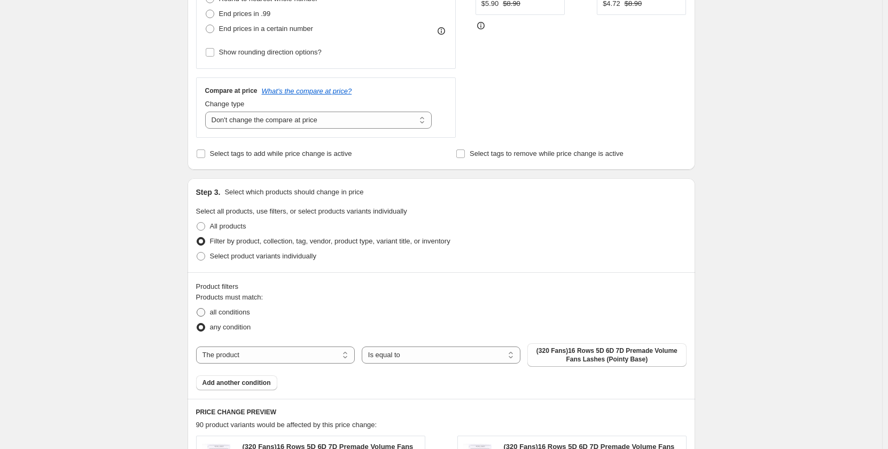
drag, startPoint x: 202, startPoint y: 313, endPoint x: 207, endPoint y: 312, distance: 5.4
click at [202, 313] on span at bounding box center [201, 312] width 9 height 9
click at [197, 309] on input "all conditions" at bounding box center [197, 308] width 1 height 1
radio input "true"
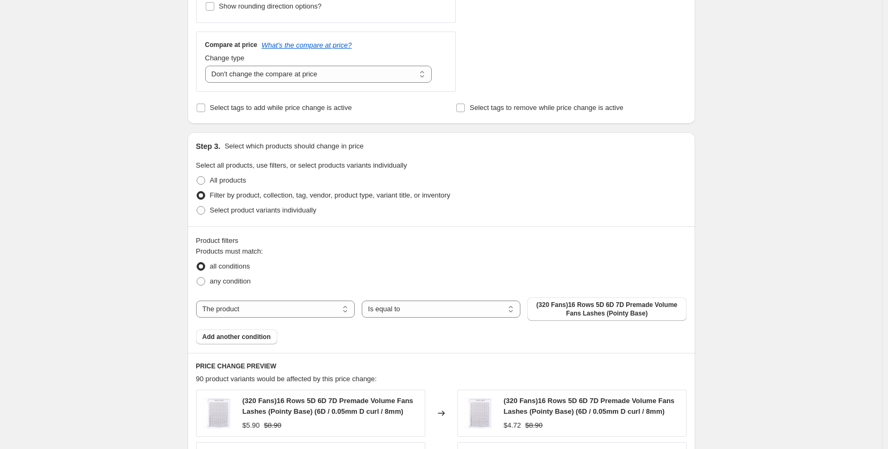
scroll to position [427, 0]
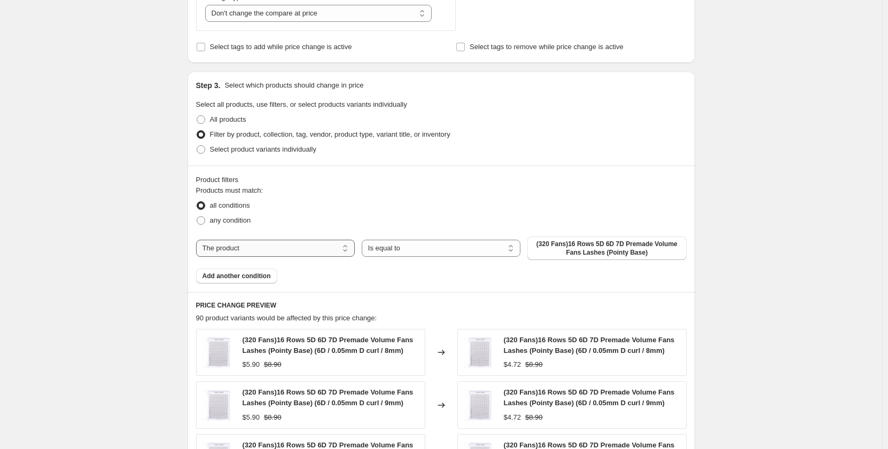
click at [314, 246] on select "The product The product's collection The product's tag The product's vendor The…" at bounding box center [275, 248] width 159 height 17
select select "collection"
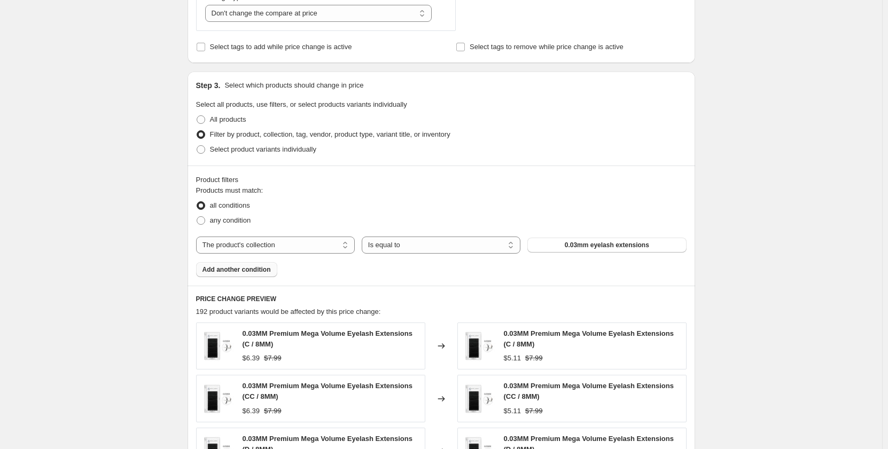
click at [267, 272] on span "Add another condition" at bounding box center [236, 269] width 68 height 9
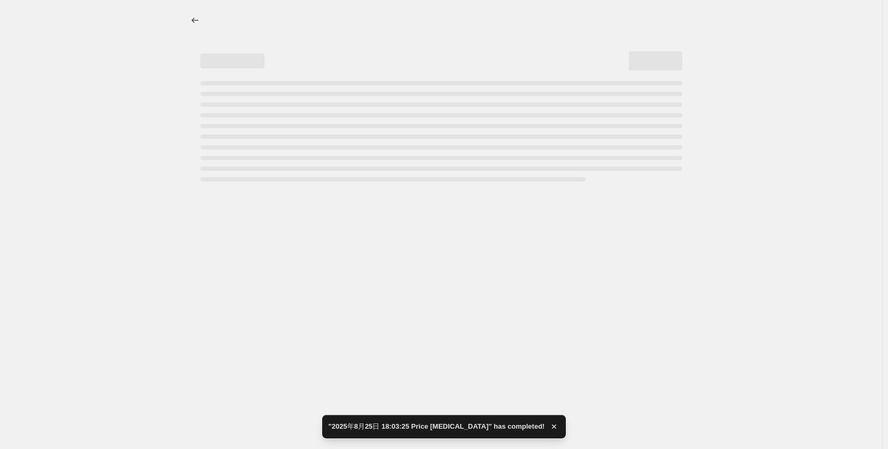
scroll to position [0, 0]
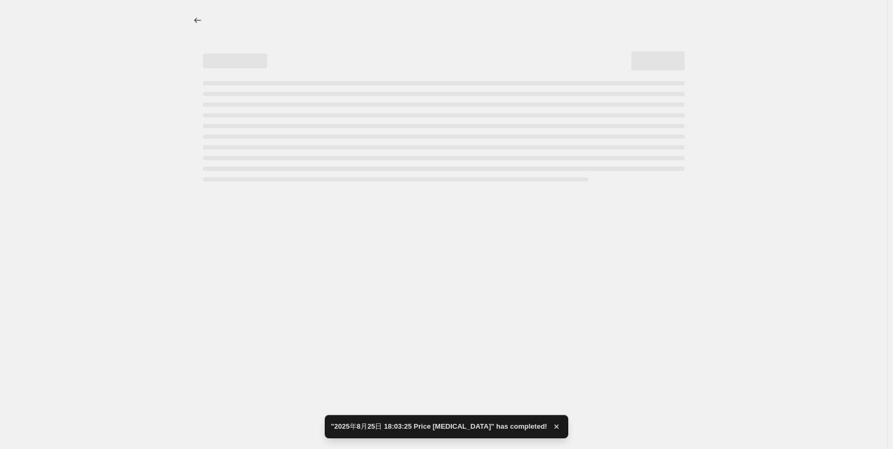
click at [234, 305] on div at bounding box center [443, 224] width 887 height 449
select select "percentage"
select select "no_change"
select select "collection"
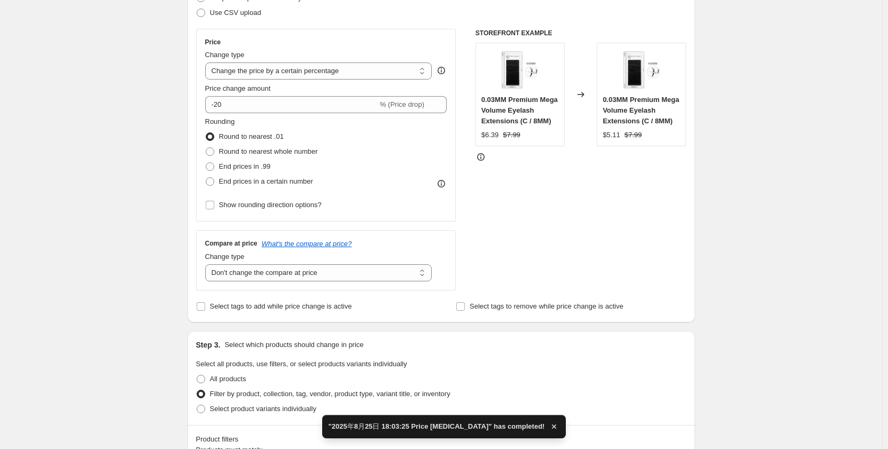
scroll to position [374, 0]
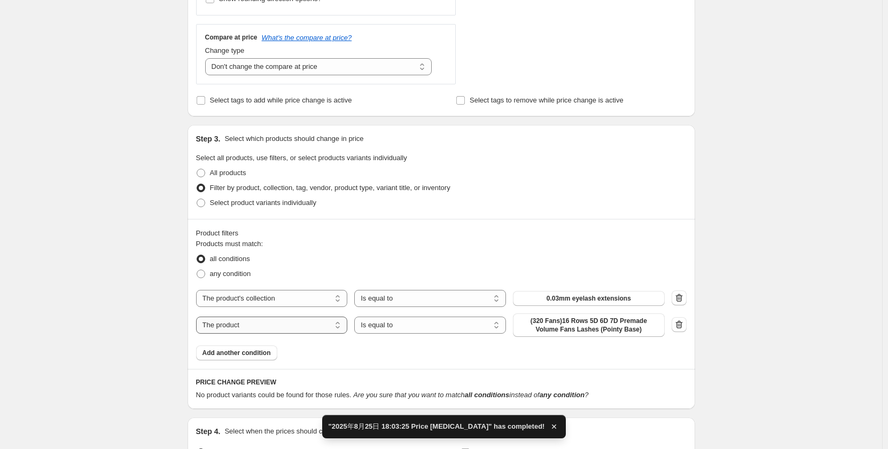
drag, startPoint x: 260, startPoint y: 320, endPoint x: 266, endPoint y: 325, distance: 7.3
click at [260, 320] on select "The product The product's collection The product's tag The product's vendor The…" at bounding box center [272, 325] width 152 height 17
select select "collection"
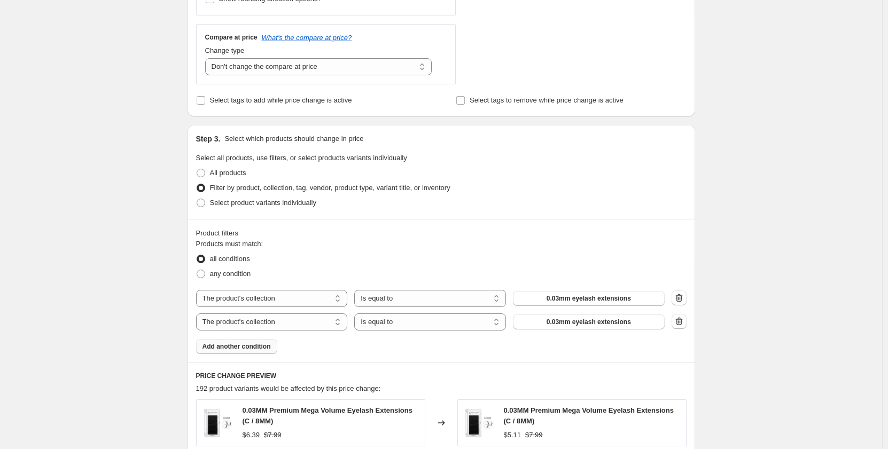
click at [249, 349] on span "Add another condition" at bounding box center [236, 346] width 68 height 9
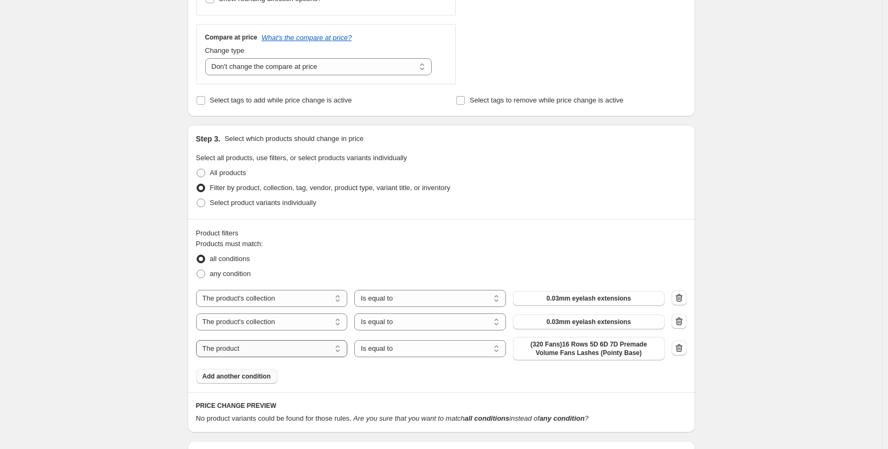
click at [282, 349] on select "The product The product's collection The product's tag The product's vendor The…" at bounding box center [272, 348] width 152 height 17
select select "collection"
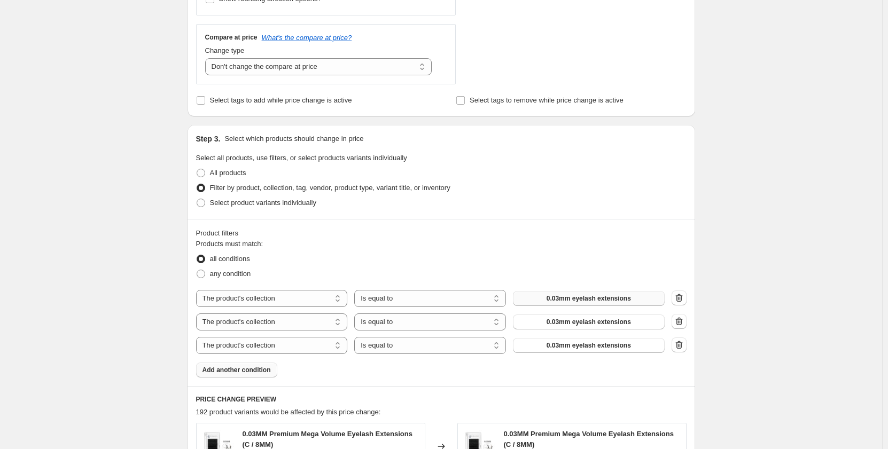
click at [592, 298] on span "0.03mm eyelash extensions" at bounding box center [588, 298] width 84 height 9
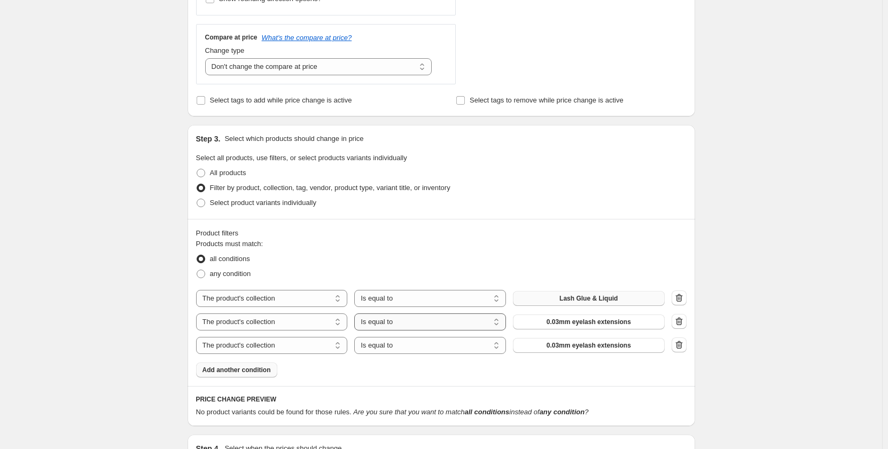
click at [453, 323] on select "Is equal to Is not equal to" at bounding box center [430, 321] width 152 height 17
select select "not_equal"
click at [606, 320] on span "0.03mm eyelash extensions" at bounding box center [588, 322] width 84 height 9
click at [613, 345] on span "0.03mm eyelash extensions" at bounding box center [588, 345] width 84 height 9
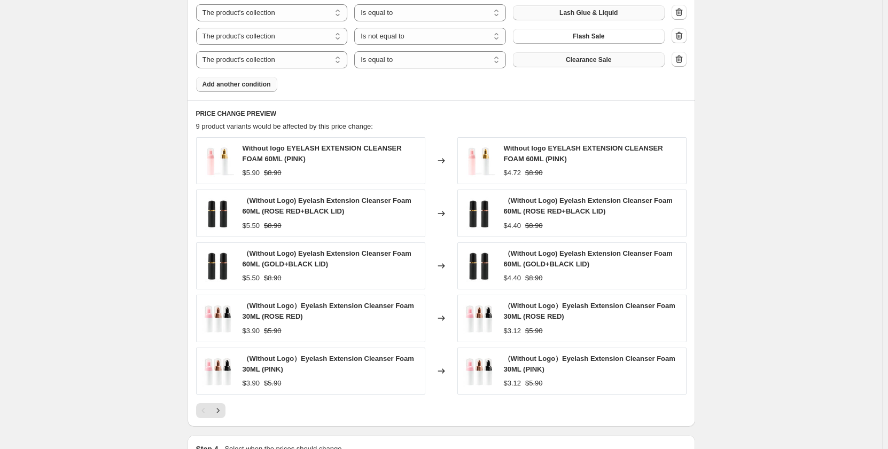
scroll to position [641, 0]
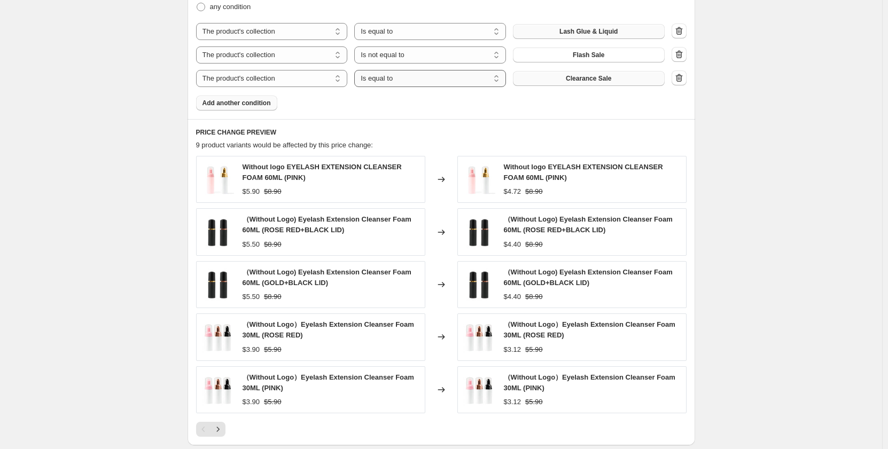
click at [436, 78] on select "Is equal to Is not equal to" at bounding box center [430, 78] width 152 height 17
select select "not_equal"
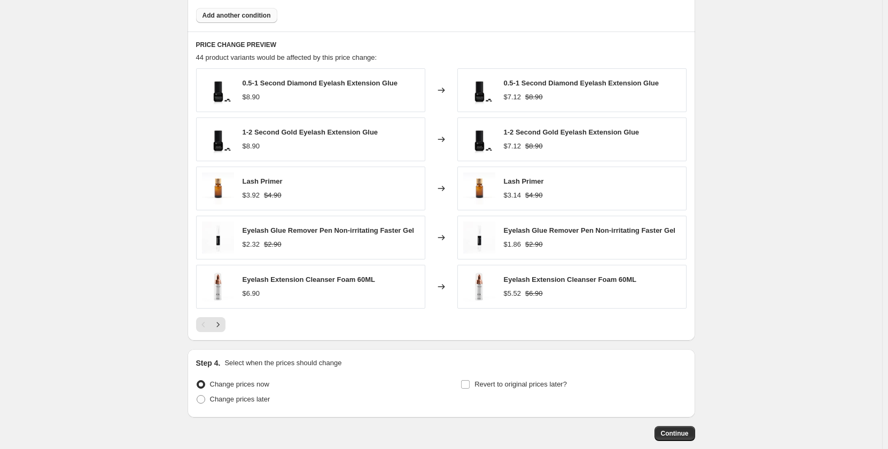
scroll to position [786, 0]
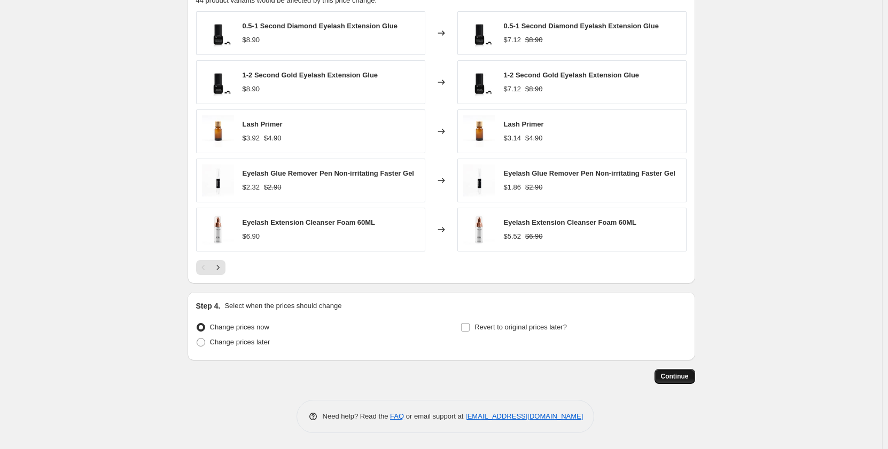
click at [678, 375] on span "Continue" at bounding box center [675, 376] width 28 height 9
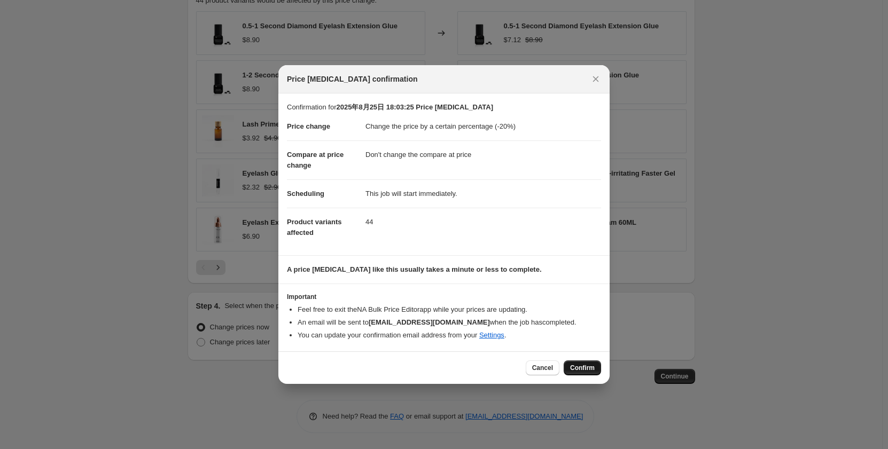
click at [584, 364] on span "Confirm" at bounding box center [582, 368] width 25 height 9
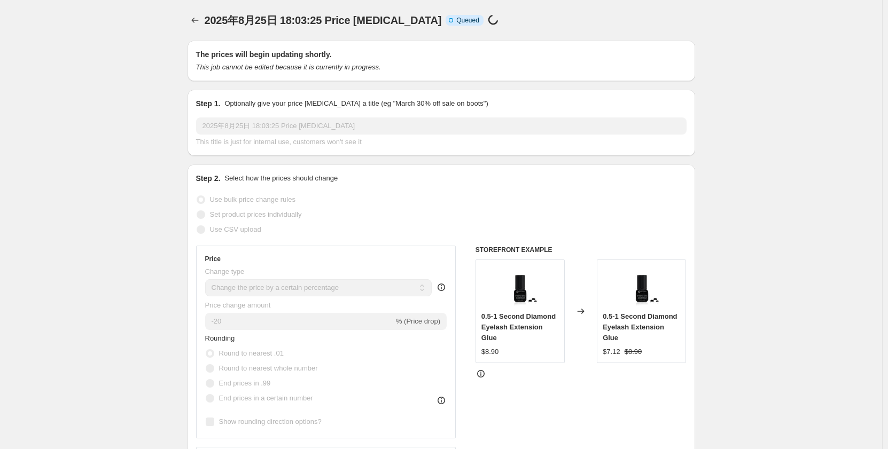
scroll to position [786, 0]
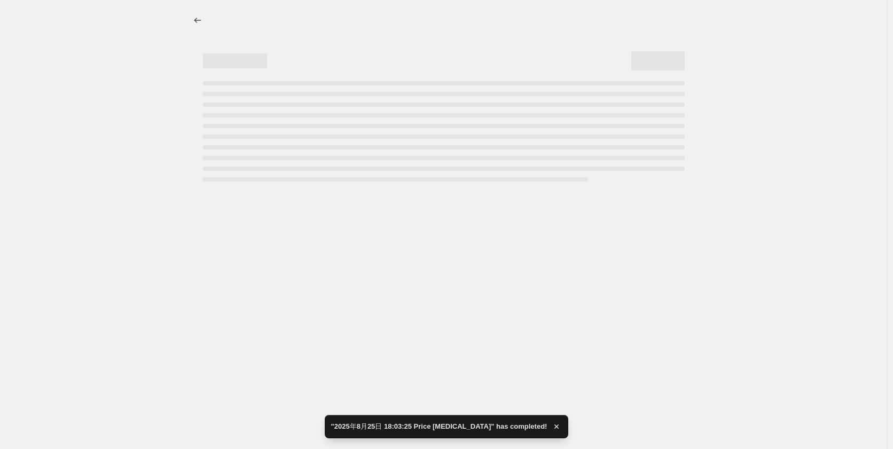
select select "percentage"
select select "no_change"
select select "collection"
select select "not_equal"
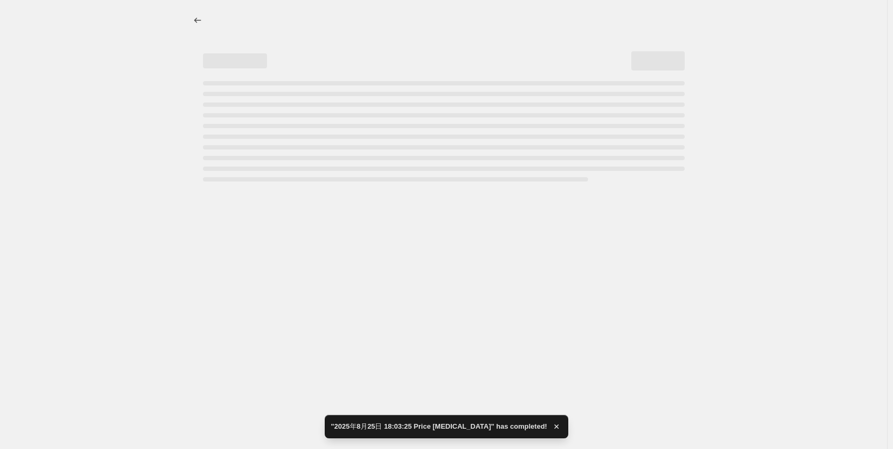
select select "collection"
select select "not_equal"
